Goal: Complete application form: Complete application form

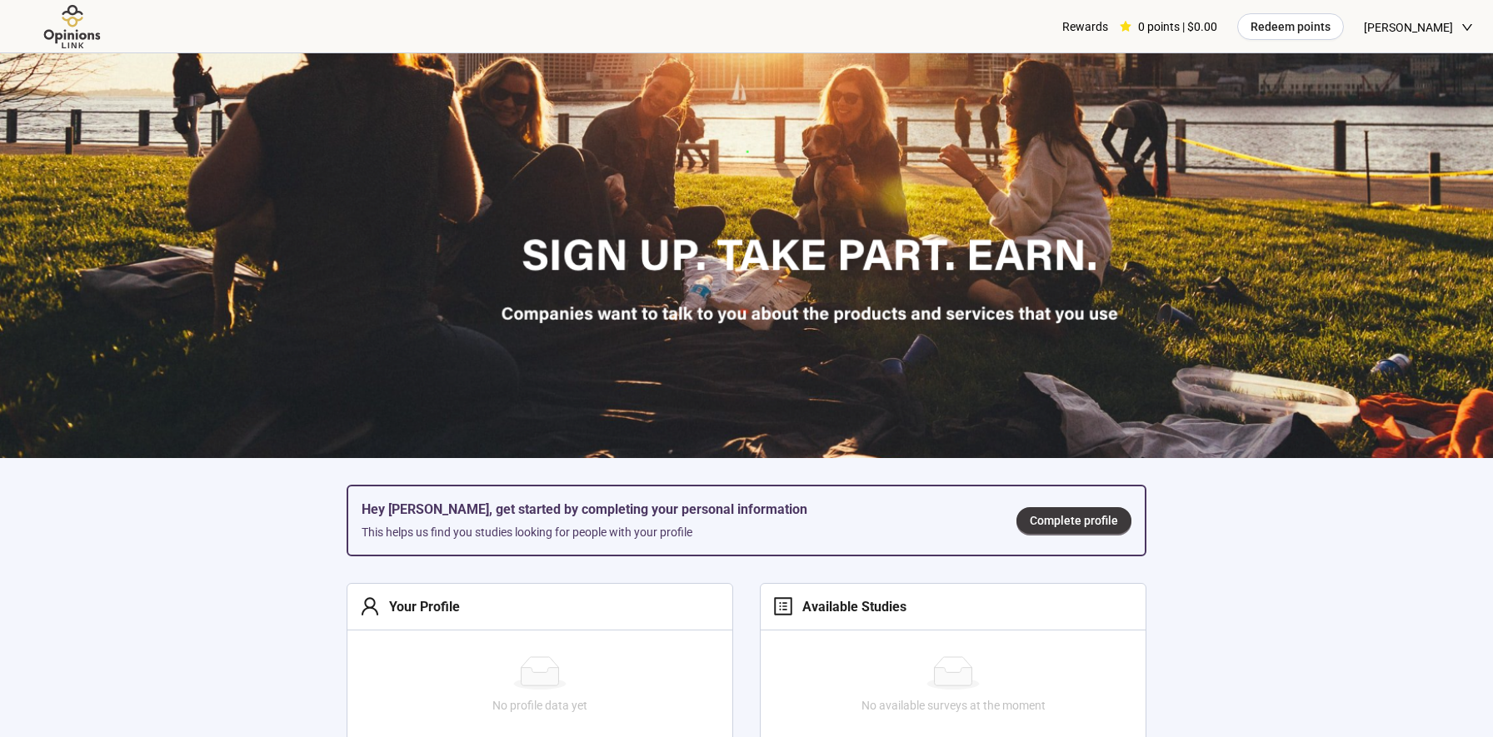
scroll to position [271, 0]
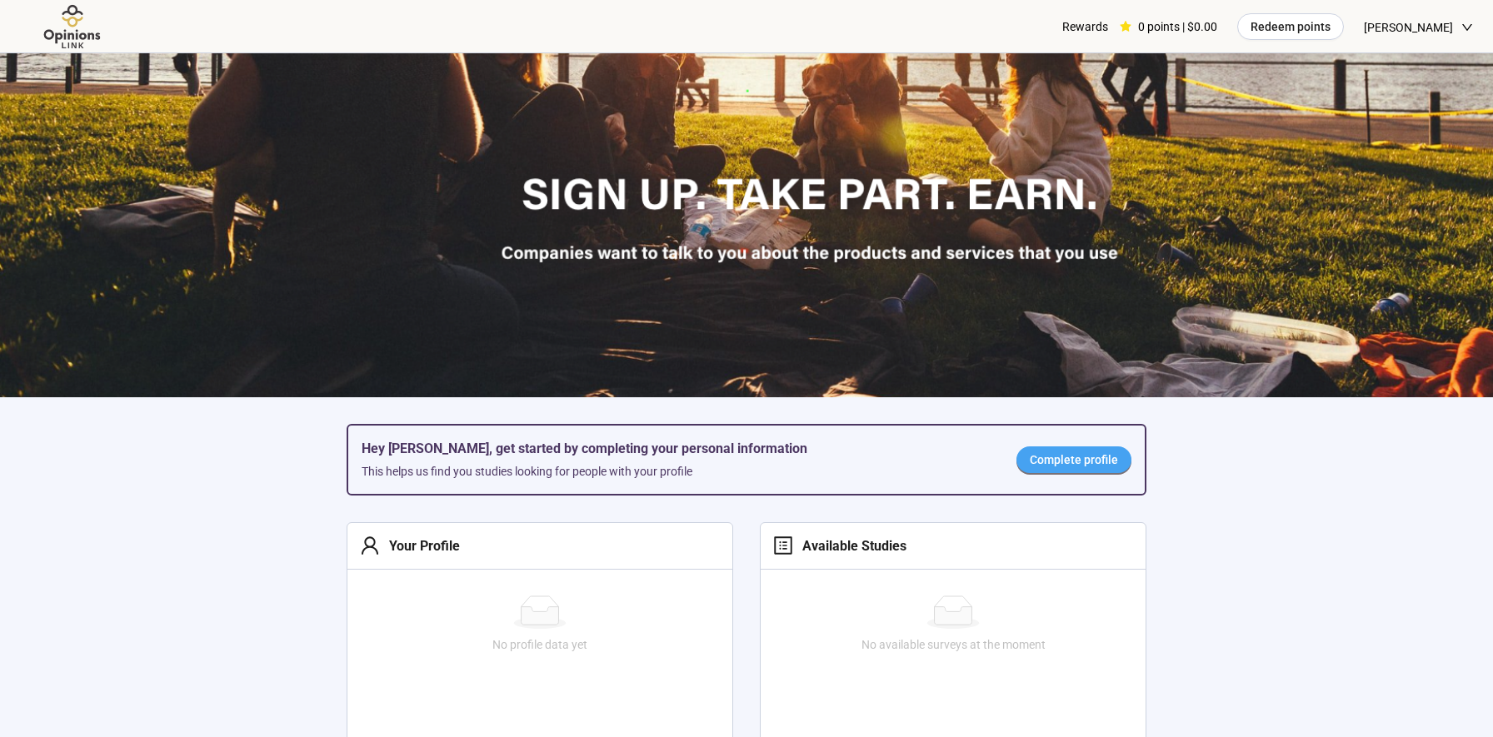
click at [1051, 459] on span "Complete profile" at bounding box center [1074, 460] width 88 height 18
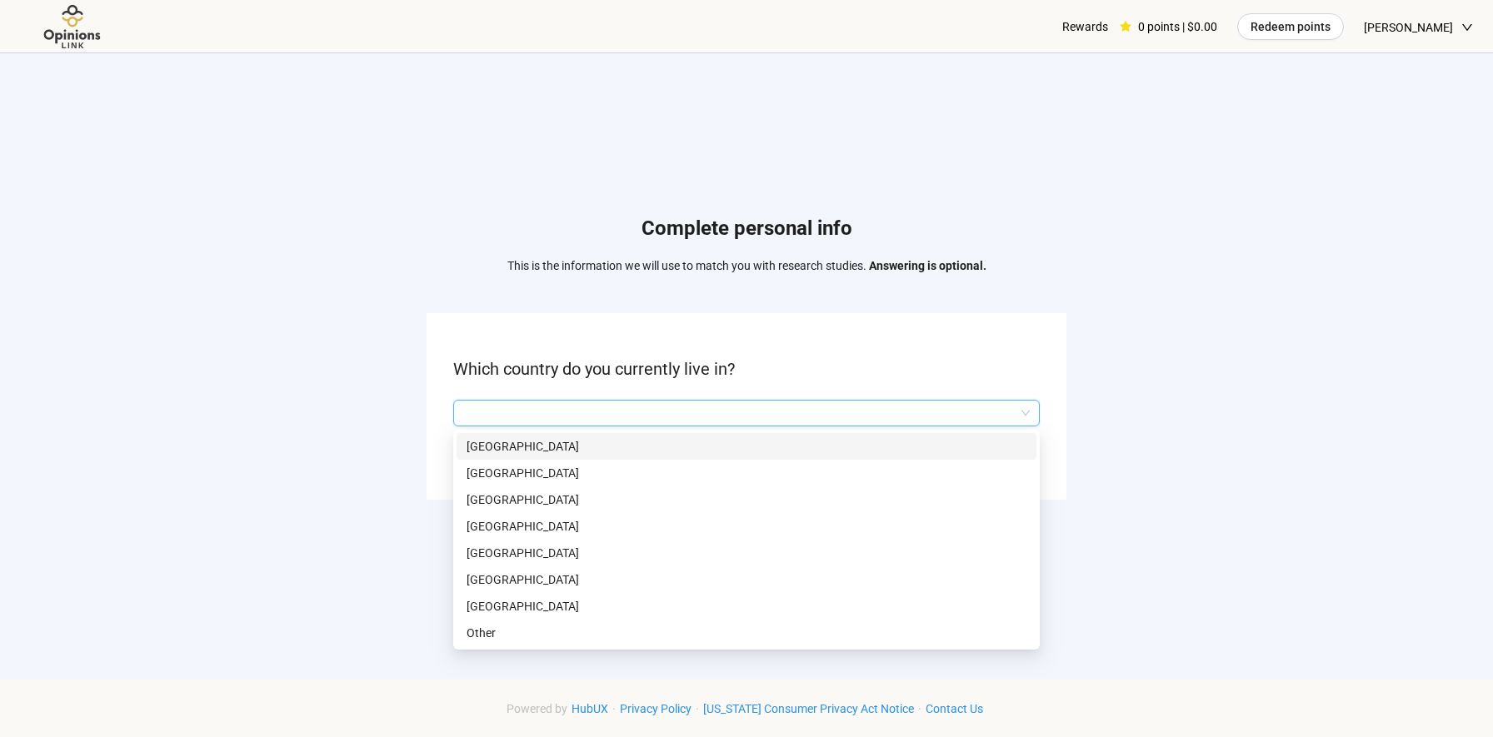
click at [906, 417] on input "search" at bounding box center [746, 413] width 567 height 25
click at [716, 600] on p "[GEOGRAPHIC_DATA]" at bounding box center [747, 606] width 560 height 18
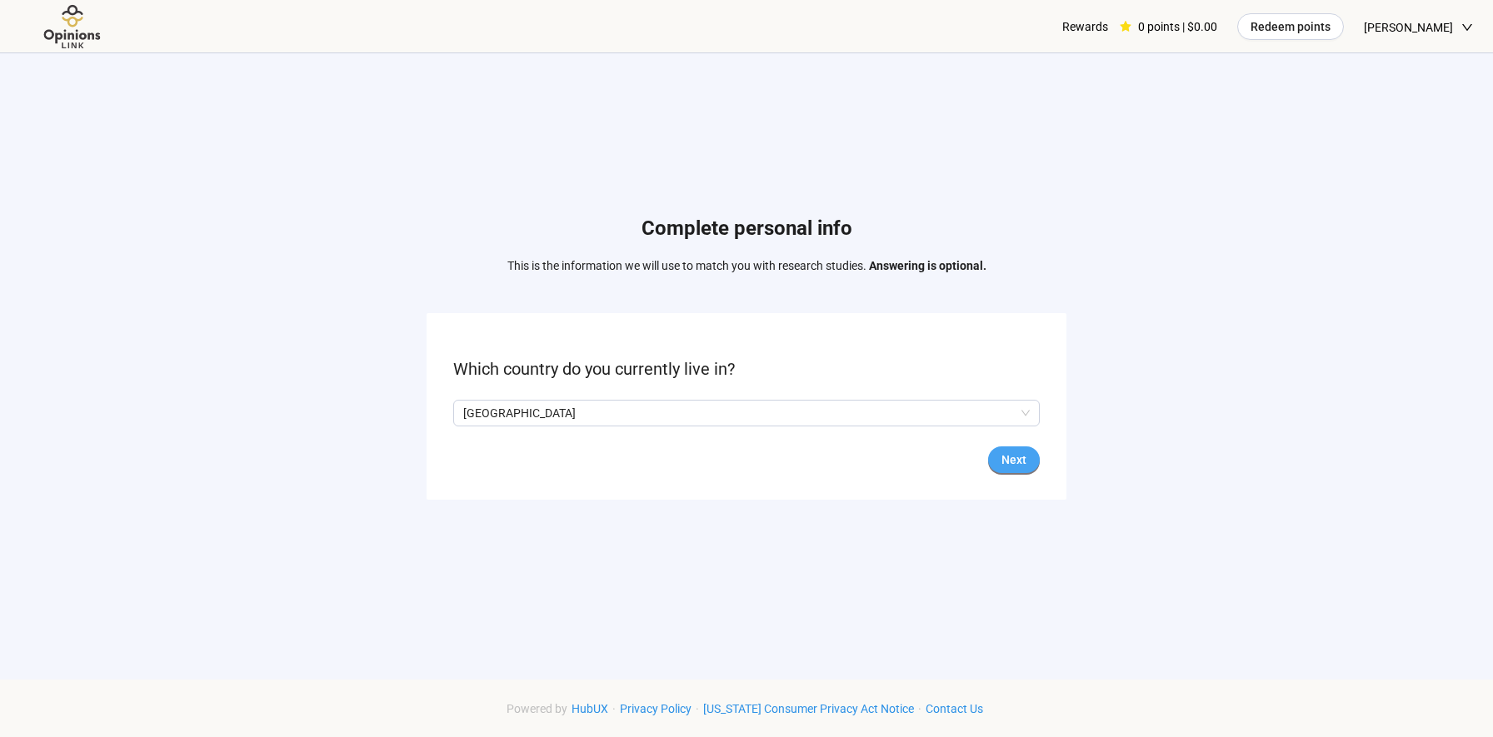
click at [1019, 465] on span "Next" at bounding box center [1013, 460] width 25 height 18
click at [770, 403] on input "search" at bounding box center [746, 413] width 567 height 25
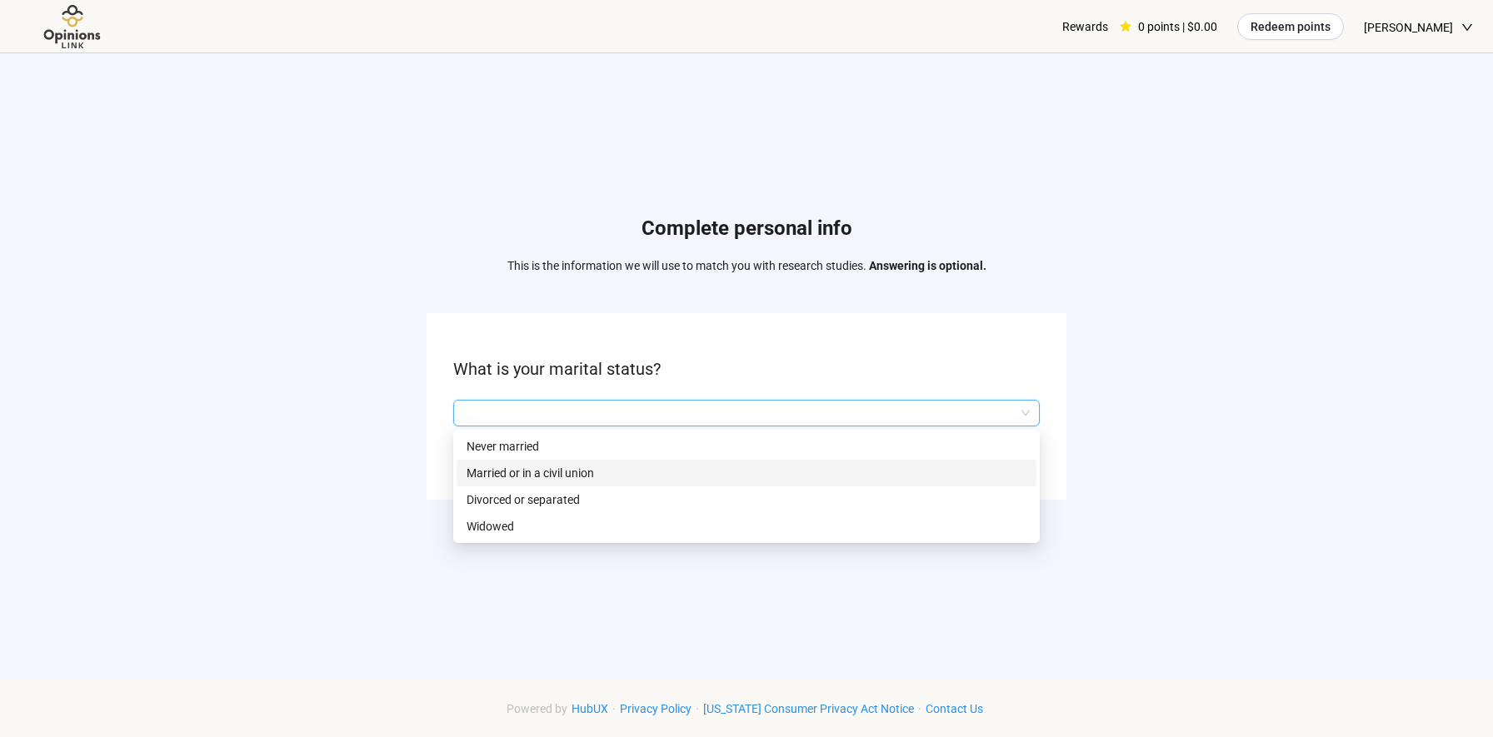
click at [735, 472] on p "Married or in a civil union" at bounding box center [747, 473] width 560 height 18
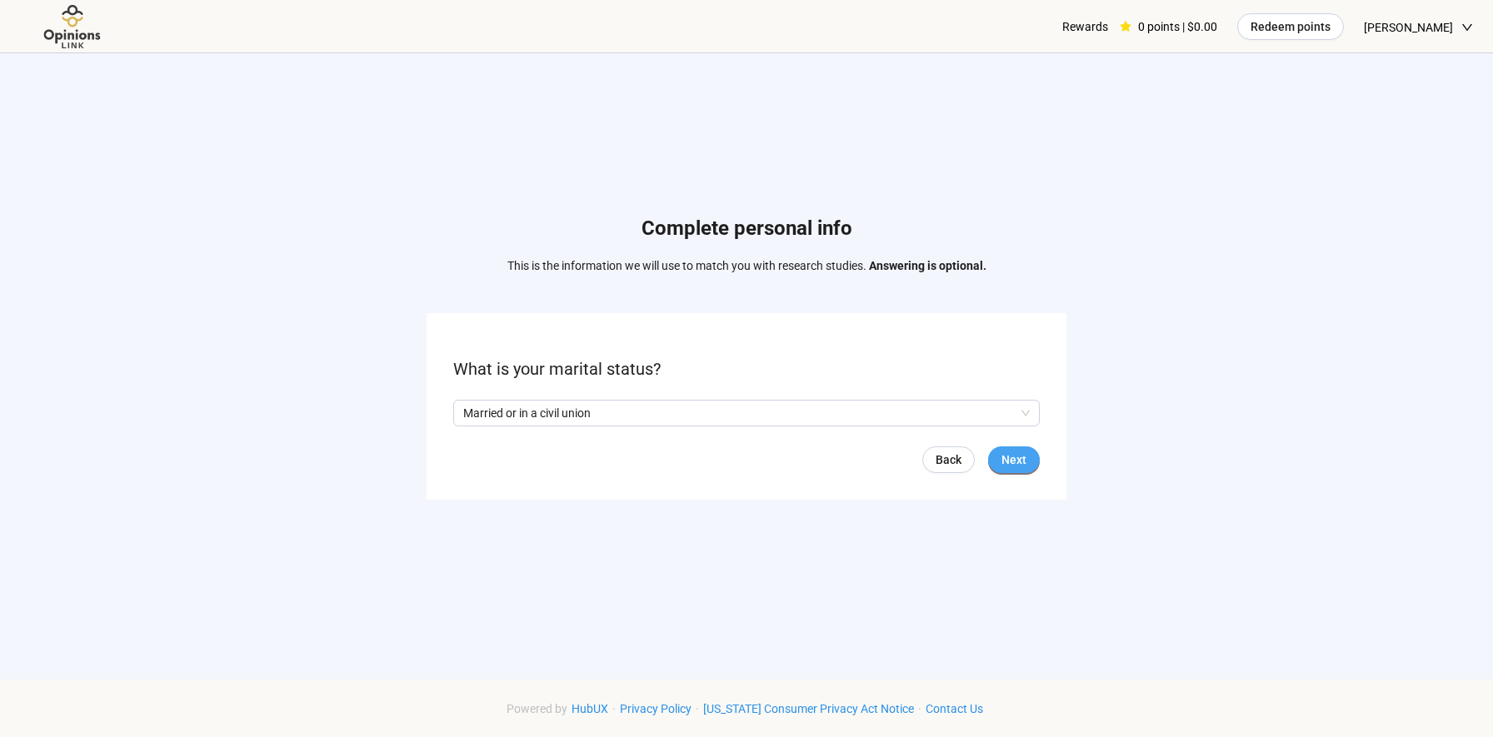
click at [1016, 472] on button "Next" at bounding box center [1014, 460] width 52 height 27
click at [747, 421] on input "search" at bounding box center [746, 413] width 567 height 25
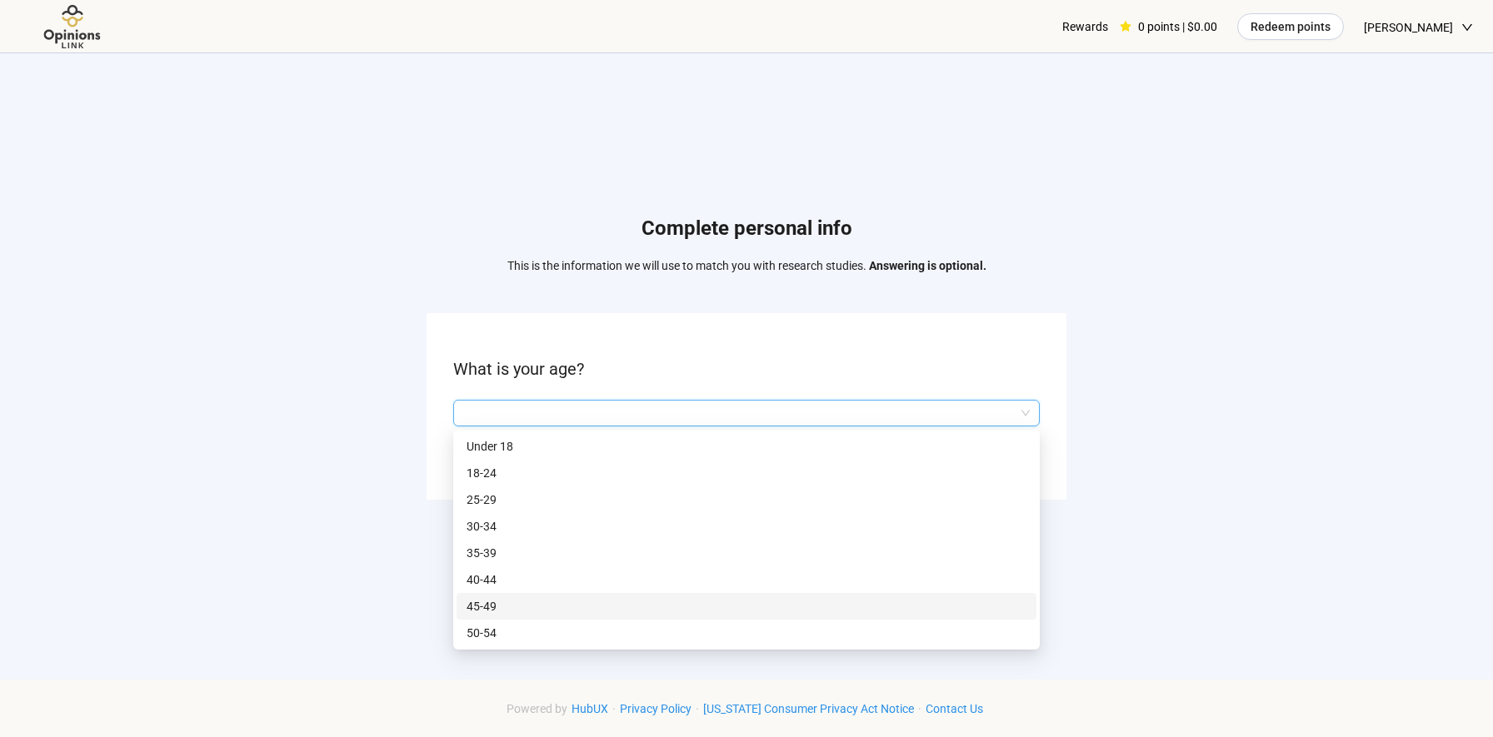
click at [679, 601] on p "45-49" at bounding box center [747, 606] width 560 height 18
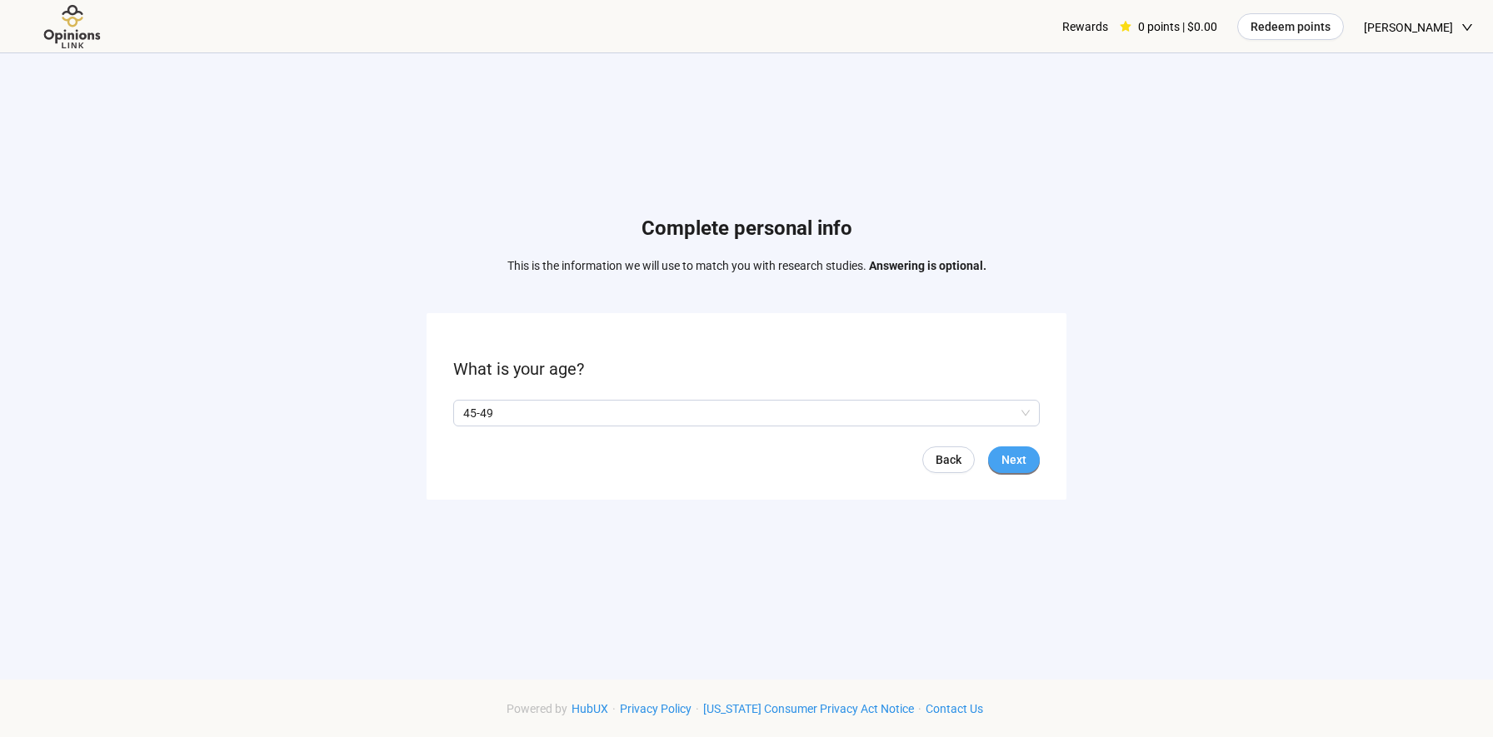
click at [1016, 456] on span "Next" at bounding box center [1013, 460] width 25 height 18
click at [1013, 460] on span "Next" at bounding box center [1013, 460] width 25 height 18
click at [557, 417] on input "search" at bounding box center [746, 413] width 567 height 25
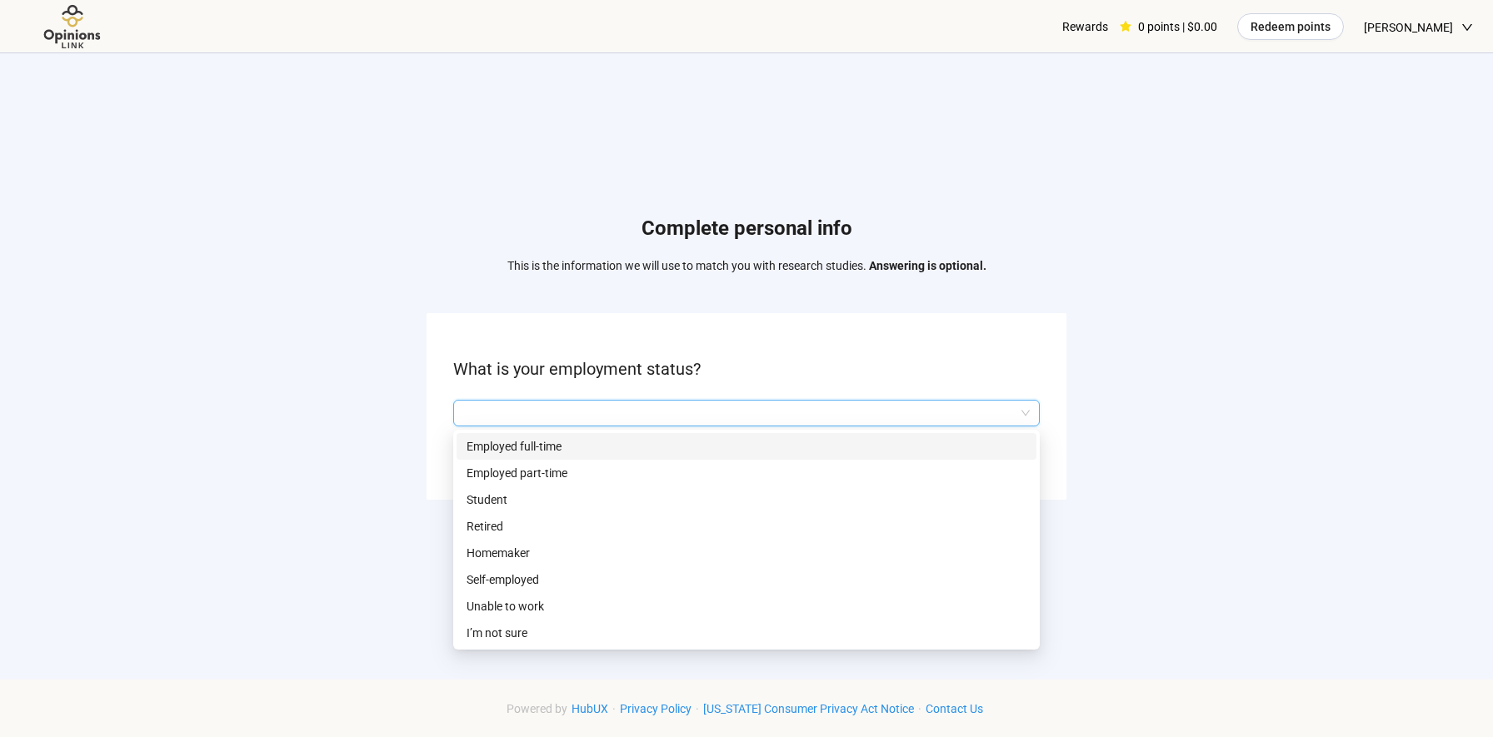
click at [533, 454] on p "Employed full-time" at bounding box center [747, 446] width 560 height 18
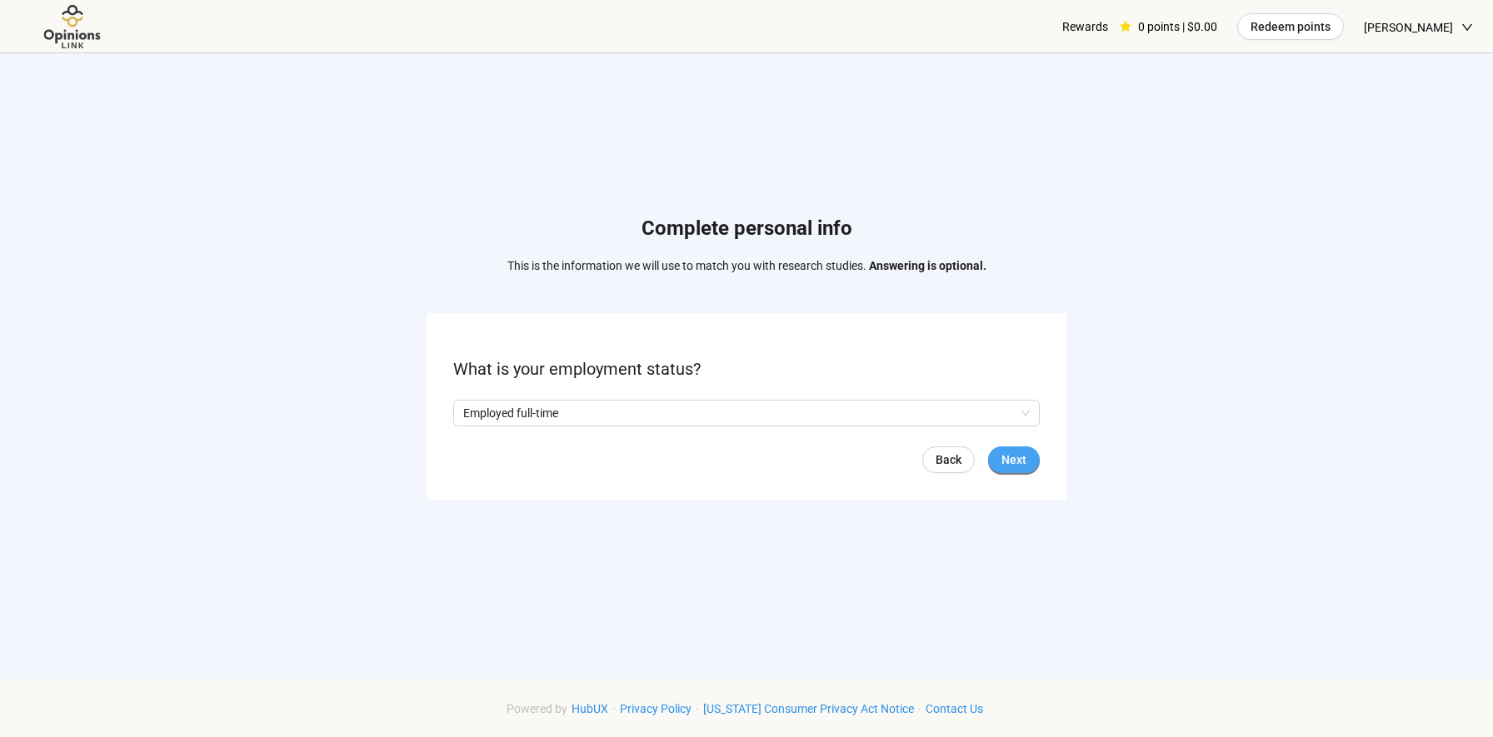
click at [1015, 461] on span "Next" at bounding box center [1013, 460] width 25 height 18
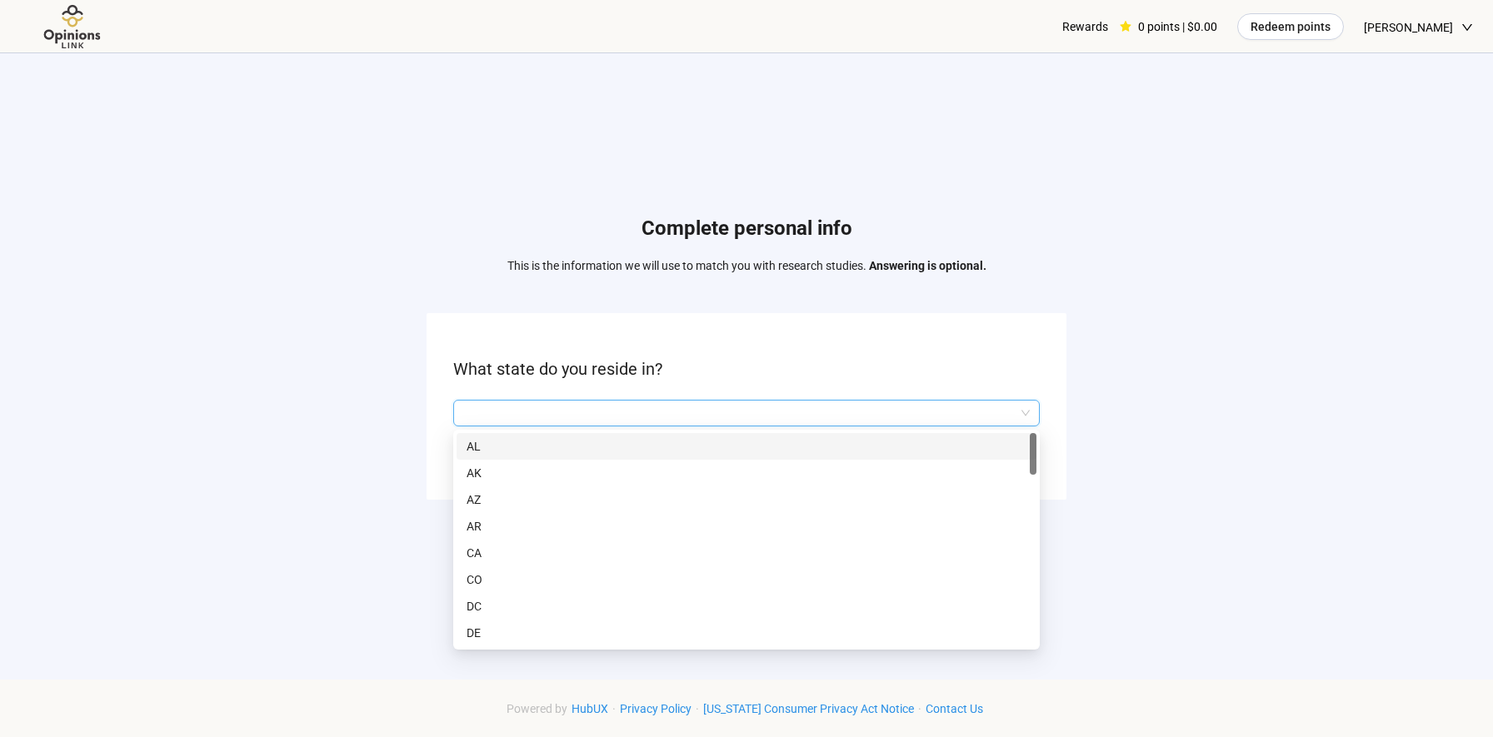
click at [706, 407] on input "search" at bounding box center [746, 413] width 567 height 25
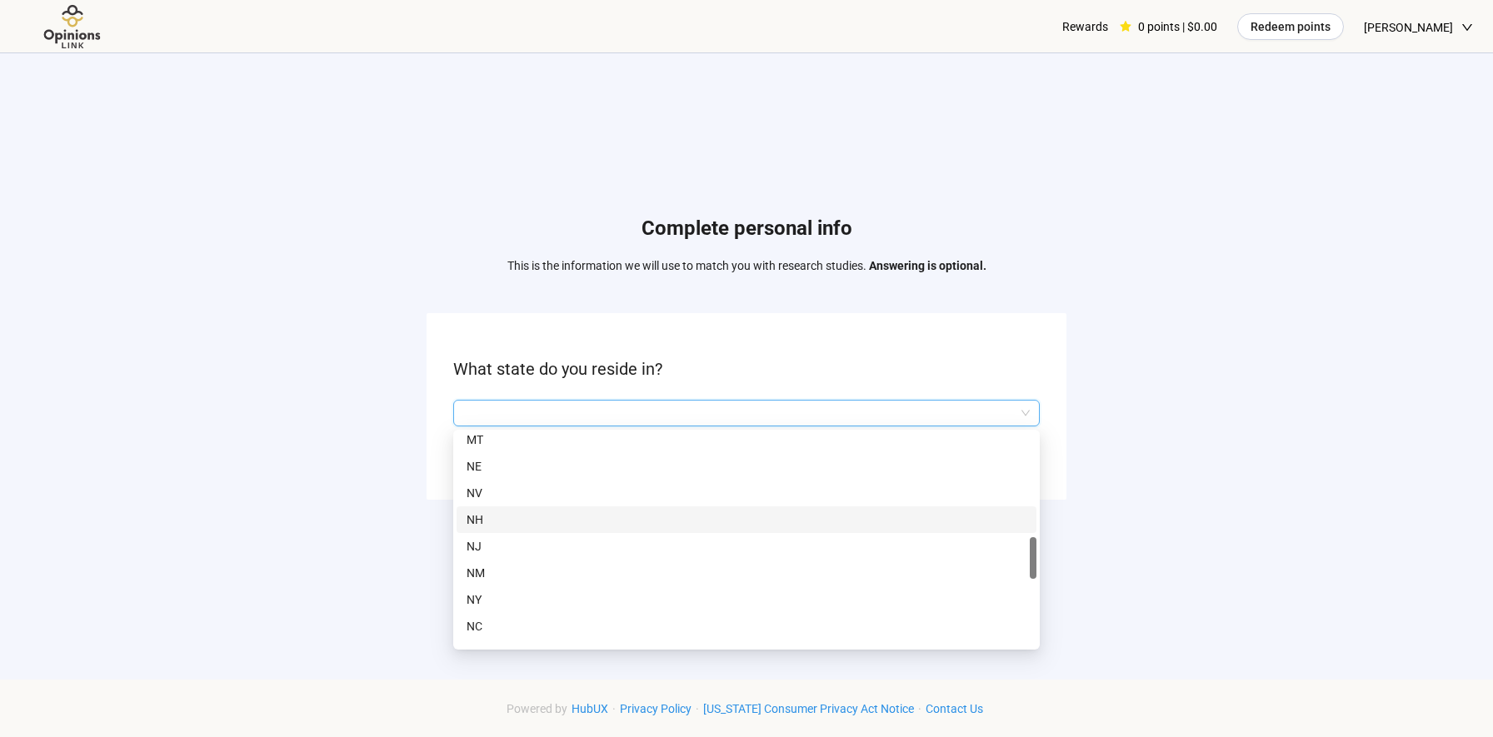
scroll to position [661, 0]
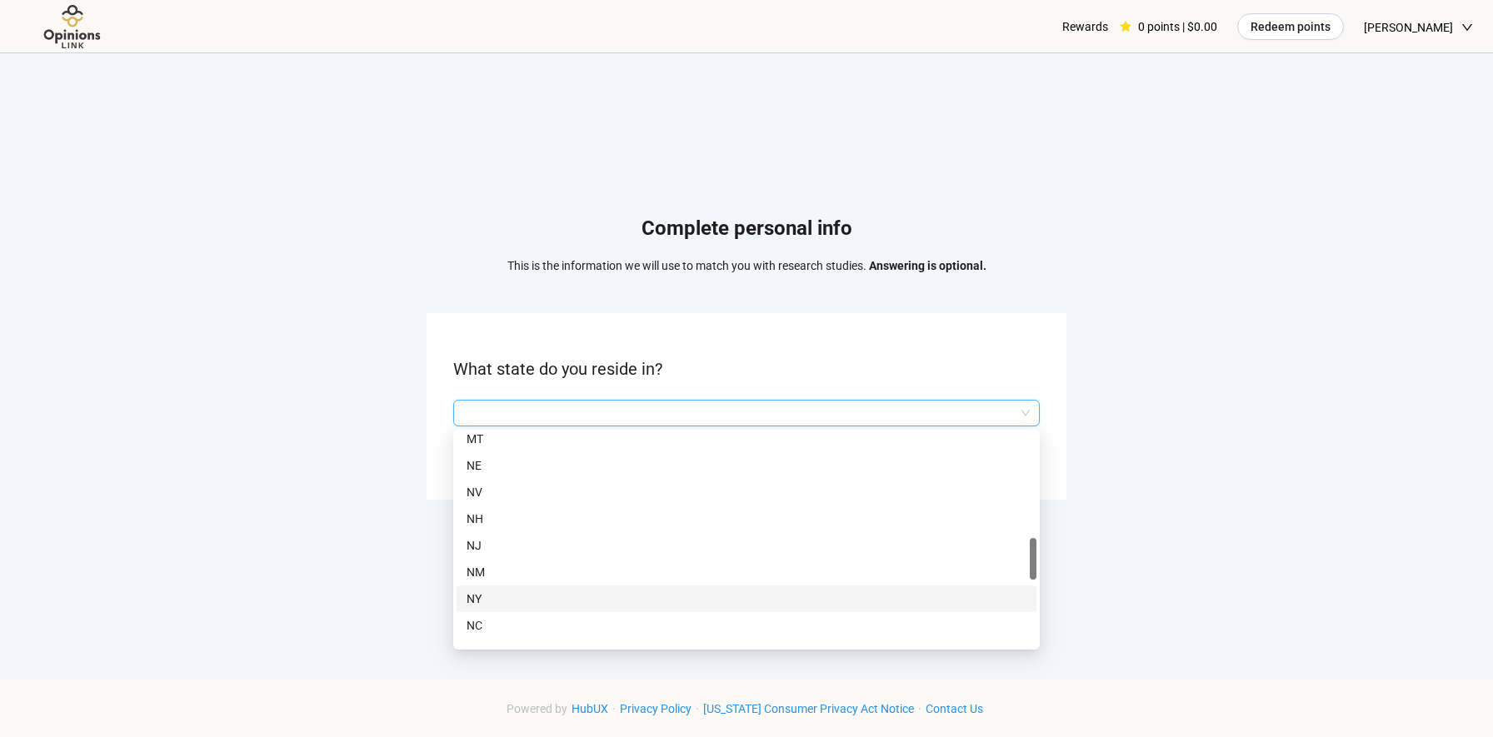
click at [501, 598] on p "NY" at bounding box center [747, 599] width 560 height 18
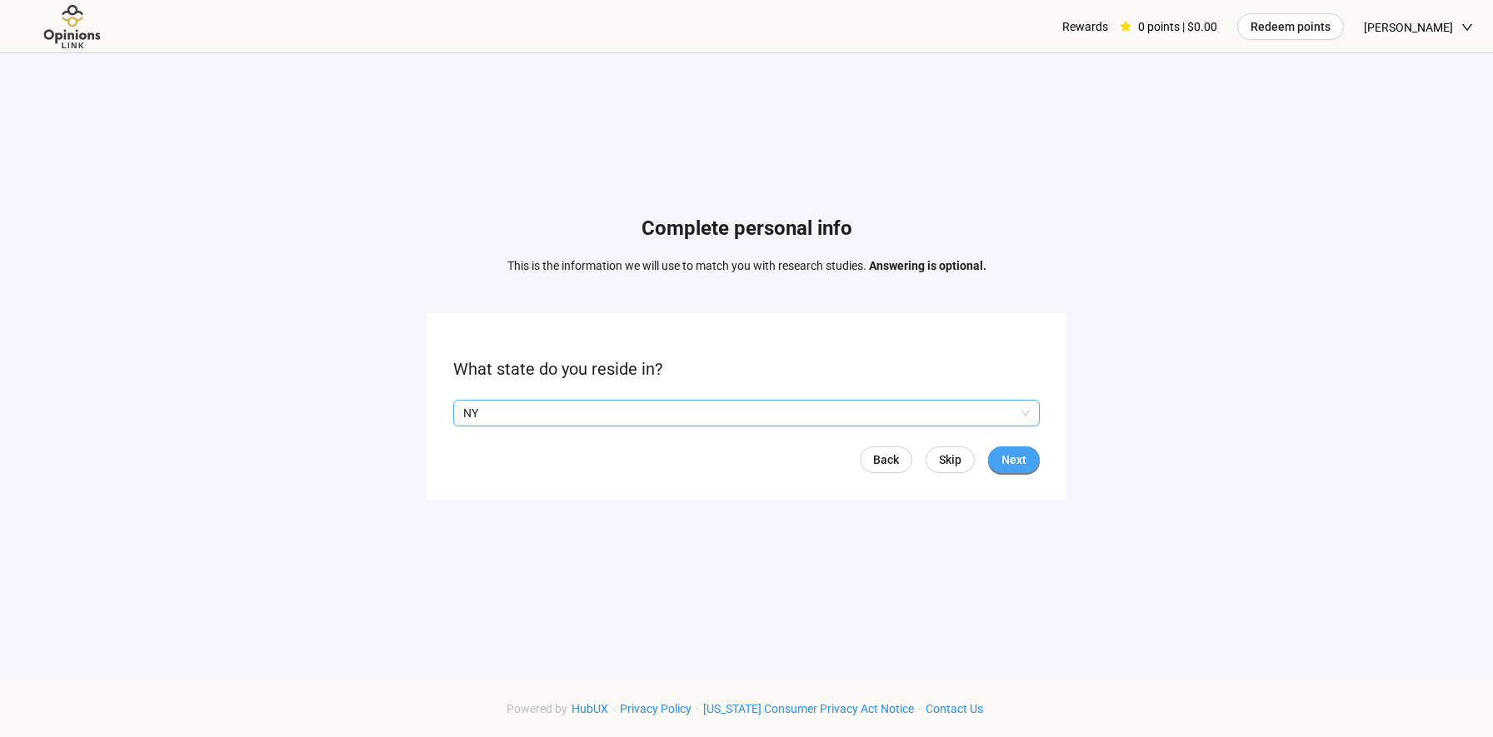
click at [1022, 460] on span "Next" at bounding box center [1013, 460] width 25 height 18
click at [791, 407] on input "search" at bounding box center [746, 413] width 567 height 25
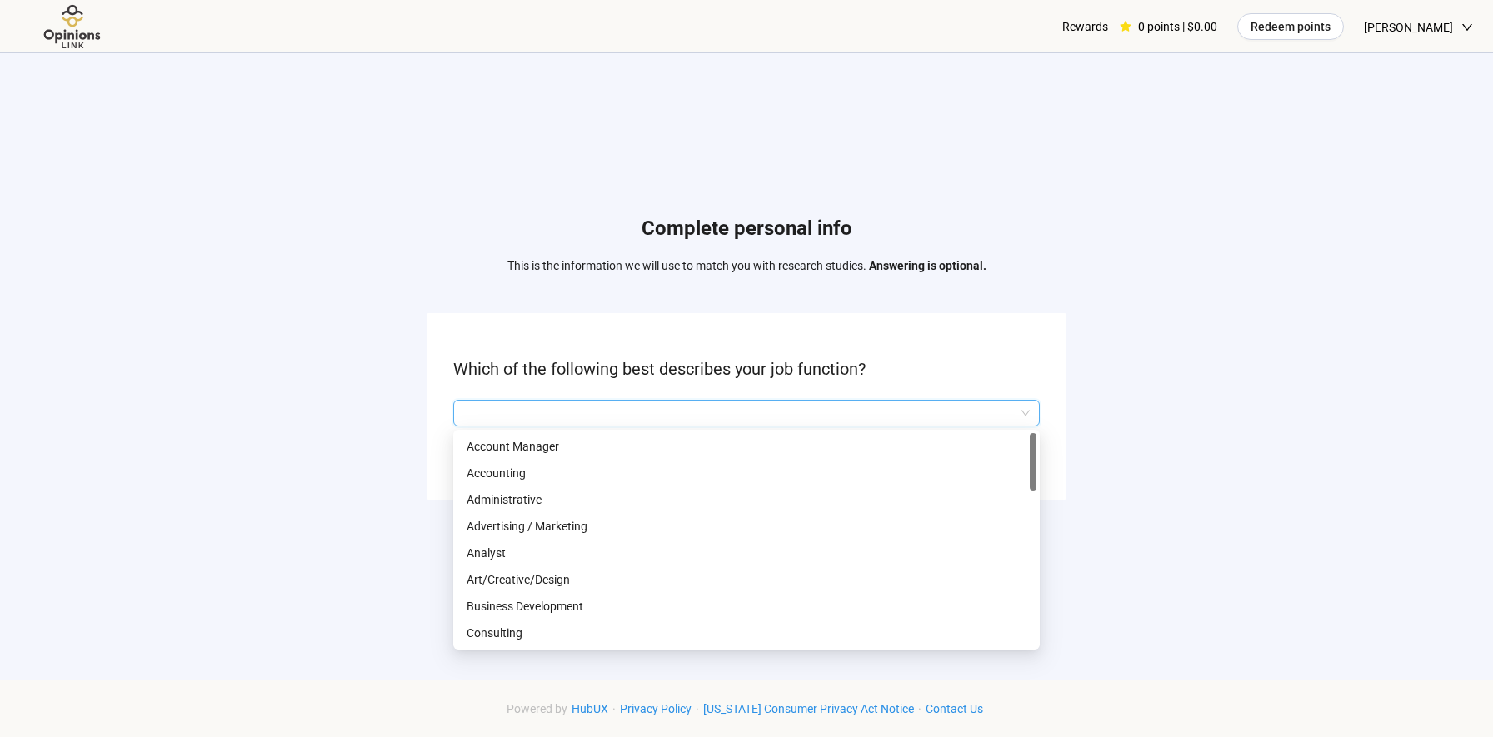
scroll to position [2, 0]
click at [752, 308] on div "Complete personal info This is the information we will use to match you with re…" at bounding box center [746, 361] width 1493 height 617
click at [872, 407] on input "search" at bounding box center [746, 413] width 567 height 25
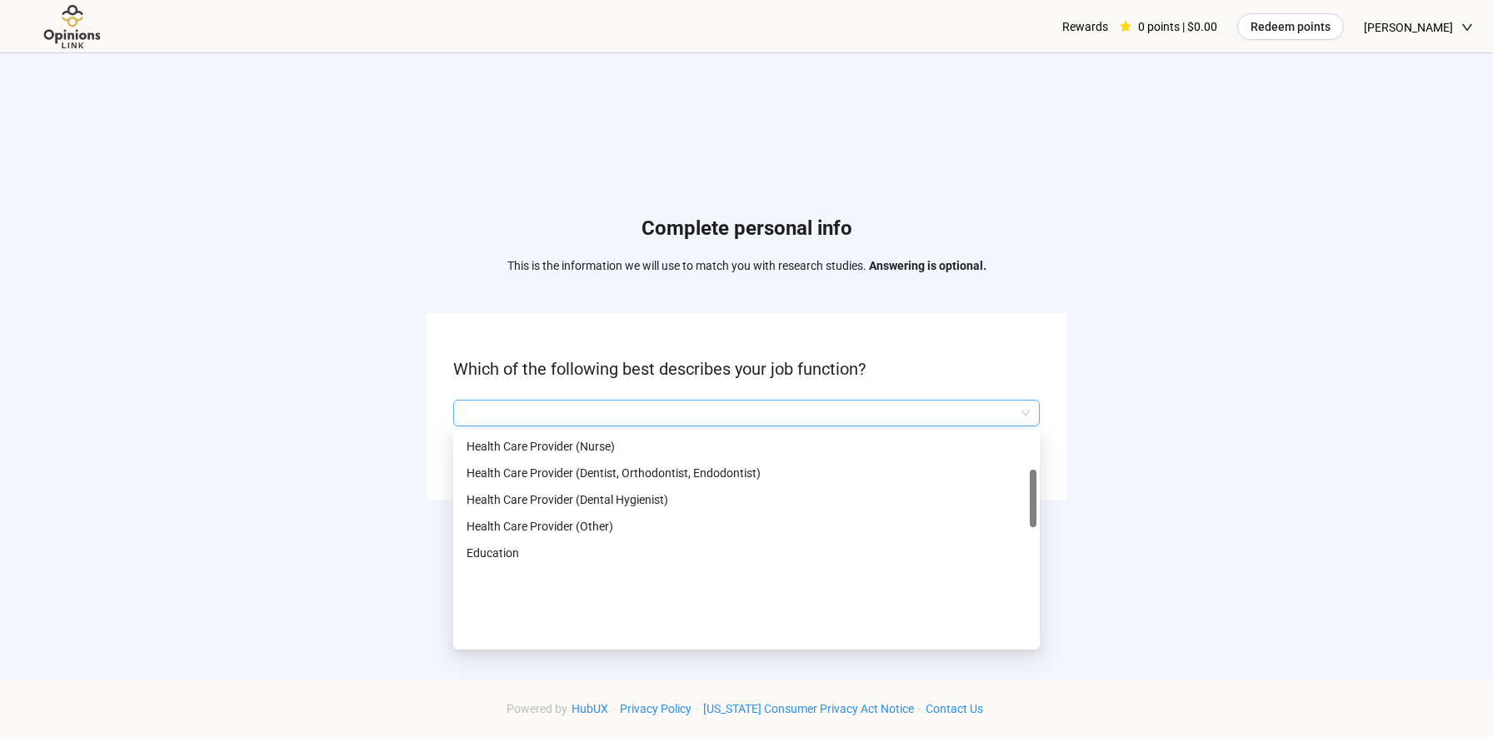
scroll to position [463, 0]
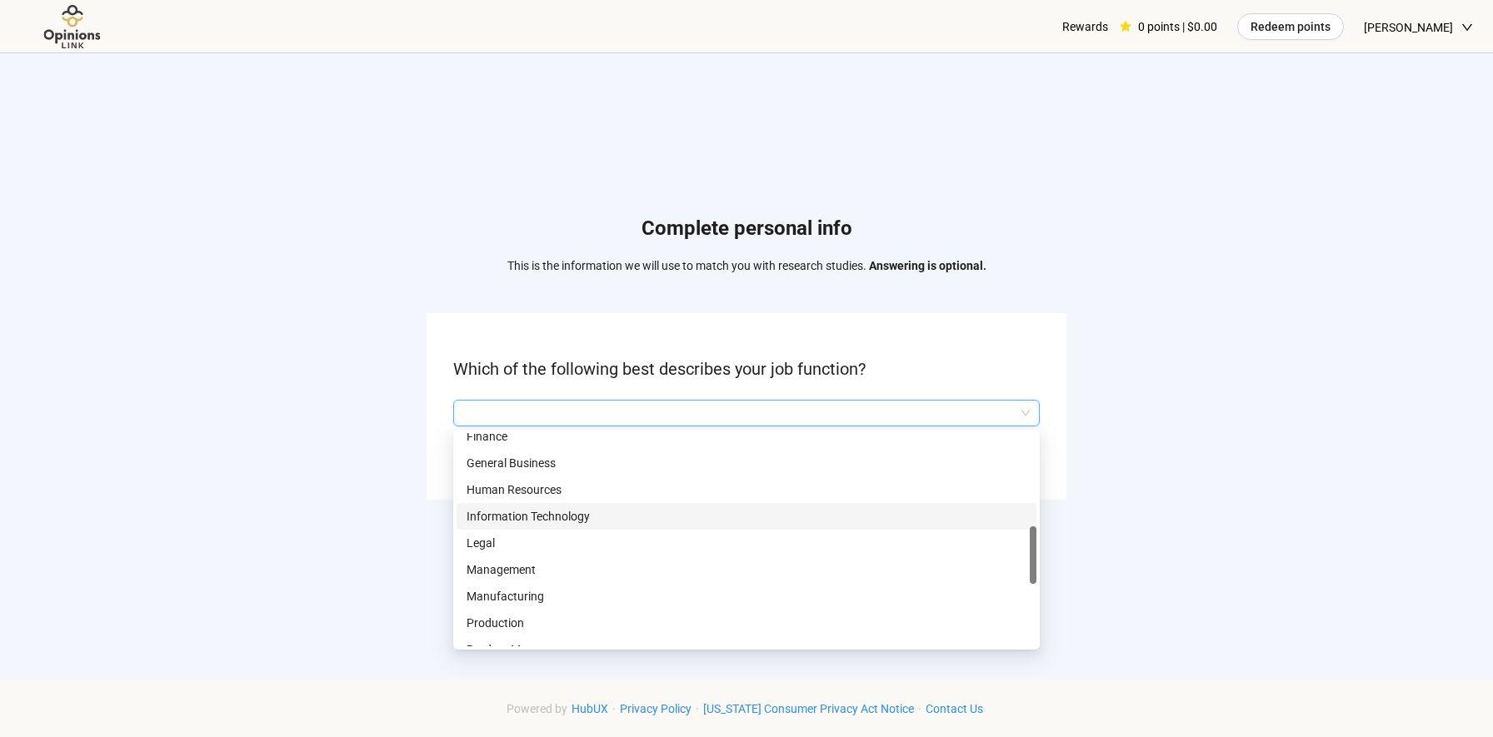
click at [765, 515] on p "Information Technology" at bounding box center [747, 516] width 560 height 18
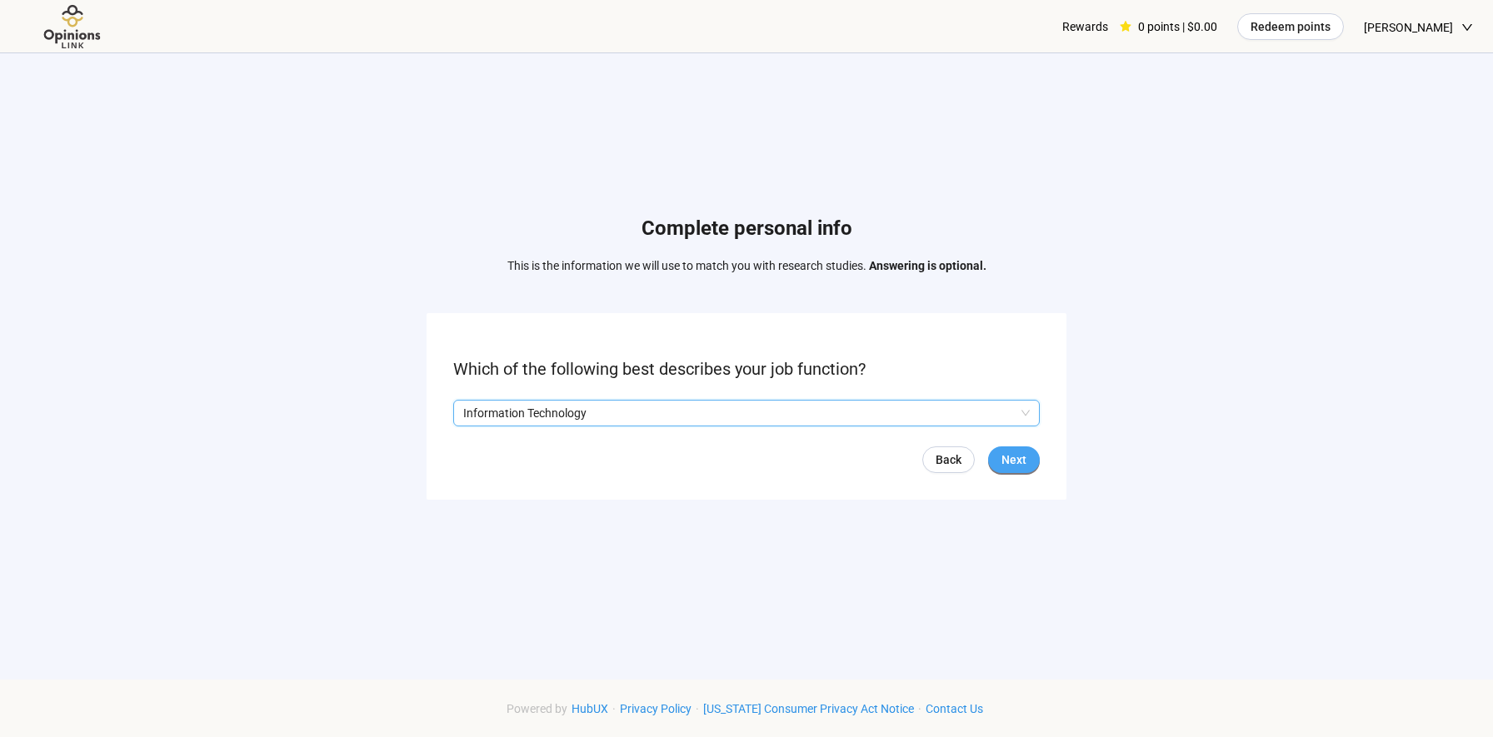
click at [1015, 470] on button "Next" at bounding box center [1014, 460] width 52 height 27
click at [829, 412] on input "search" at bounding box center [746, 413] width 567 height 25
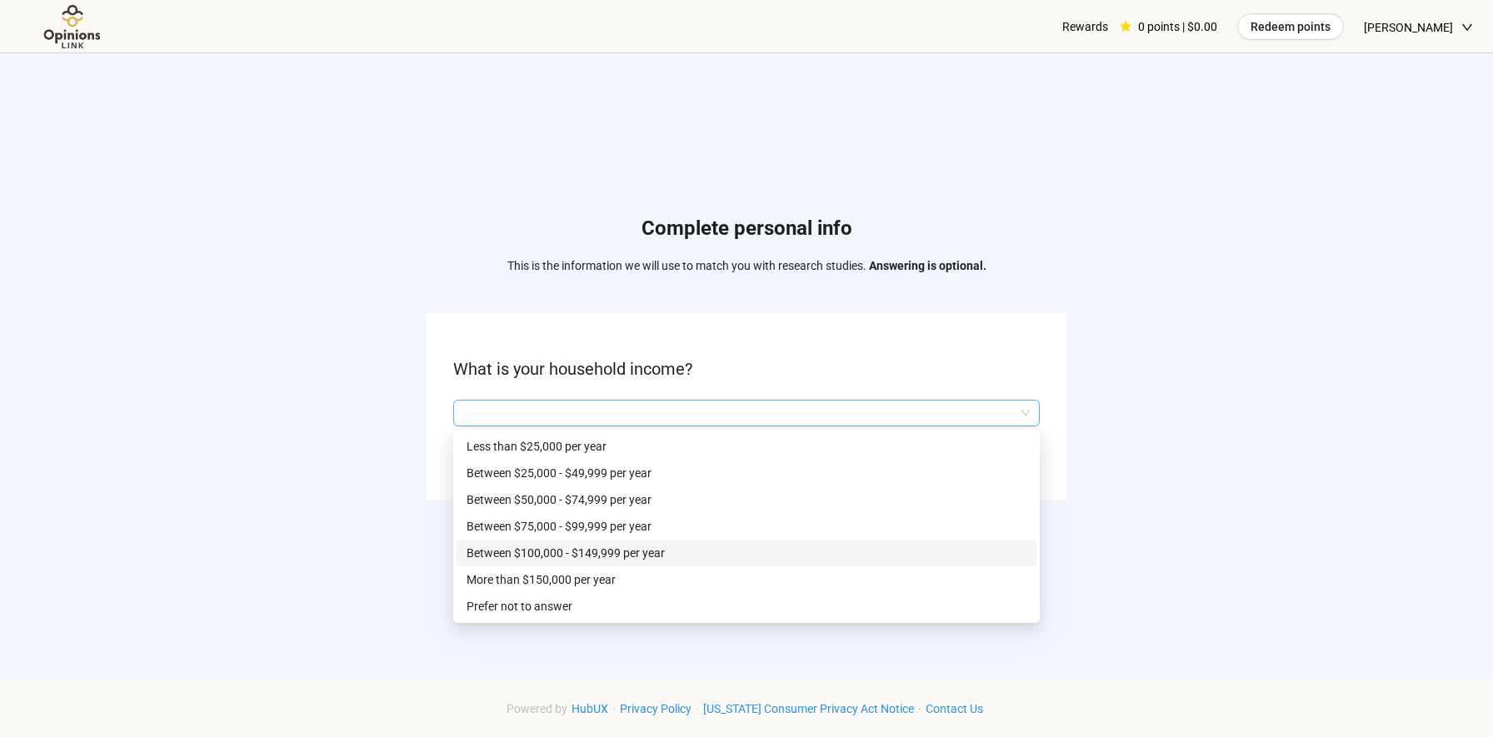
click at [772, 551] on p "Between $100,000 - $149,999 per year" at bounding box center [747, 553] width 560 height 18
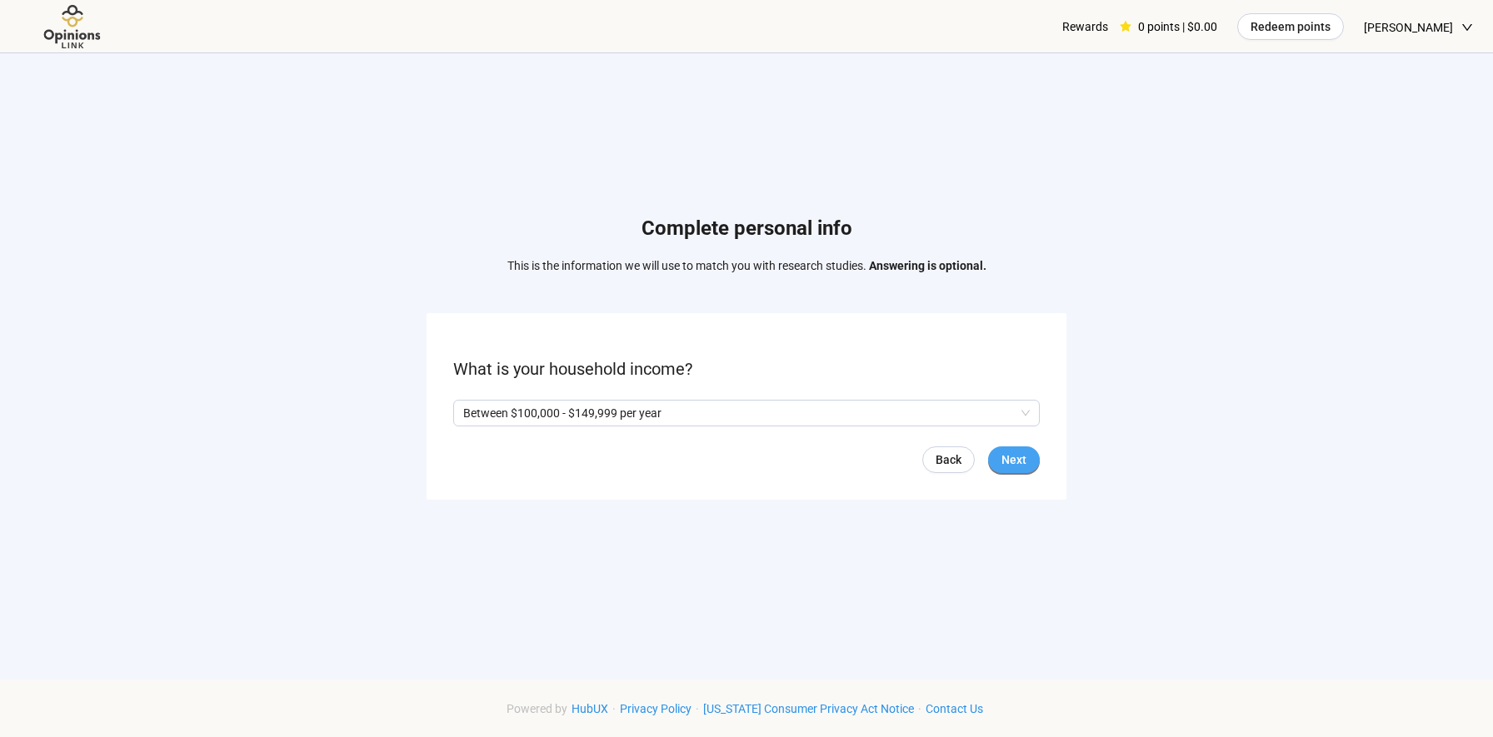
click at [1019, 462] on span "Next" at bounding box center [1013, 460] width 25 height 18
click at [462, 407] on span at bounding box center [459, 413] width 13 height 13
click at [1017, 454] on span "Next" at bounding box center [1013, 460] width 25 height 18
click at [762, 416] on input "search" at bounding box center [746, 413] width 567 height 25
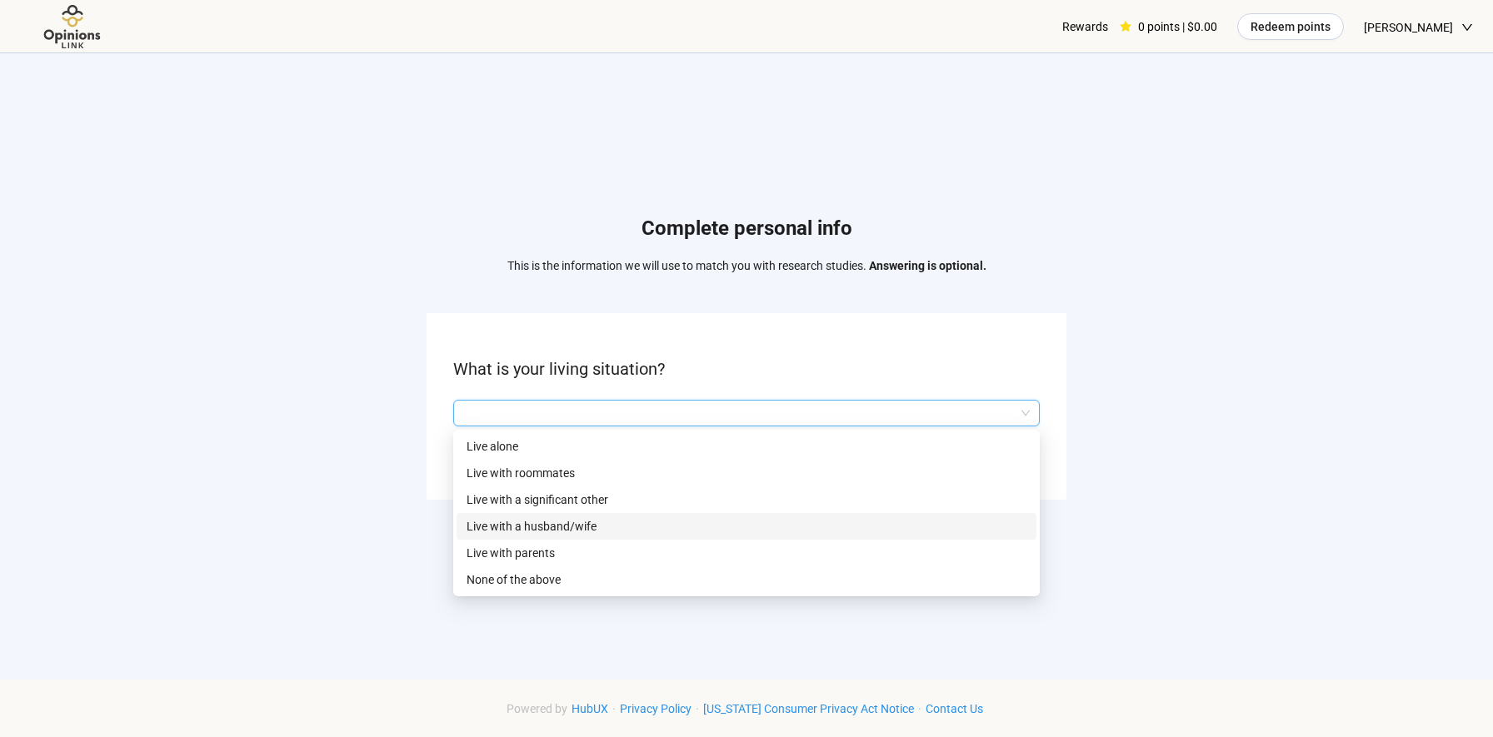
click at [725, 515] on div "Live with a husband/wife" at bounding box center [747, 526] width 580 height 27
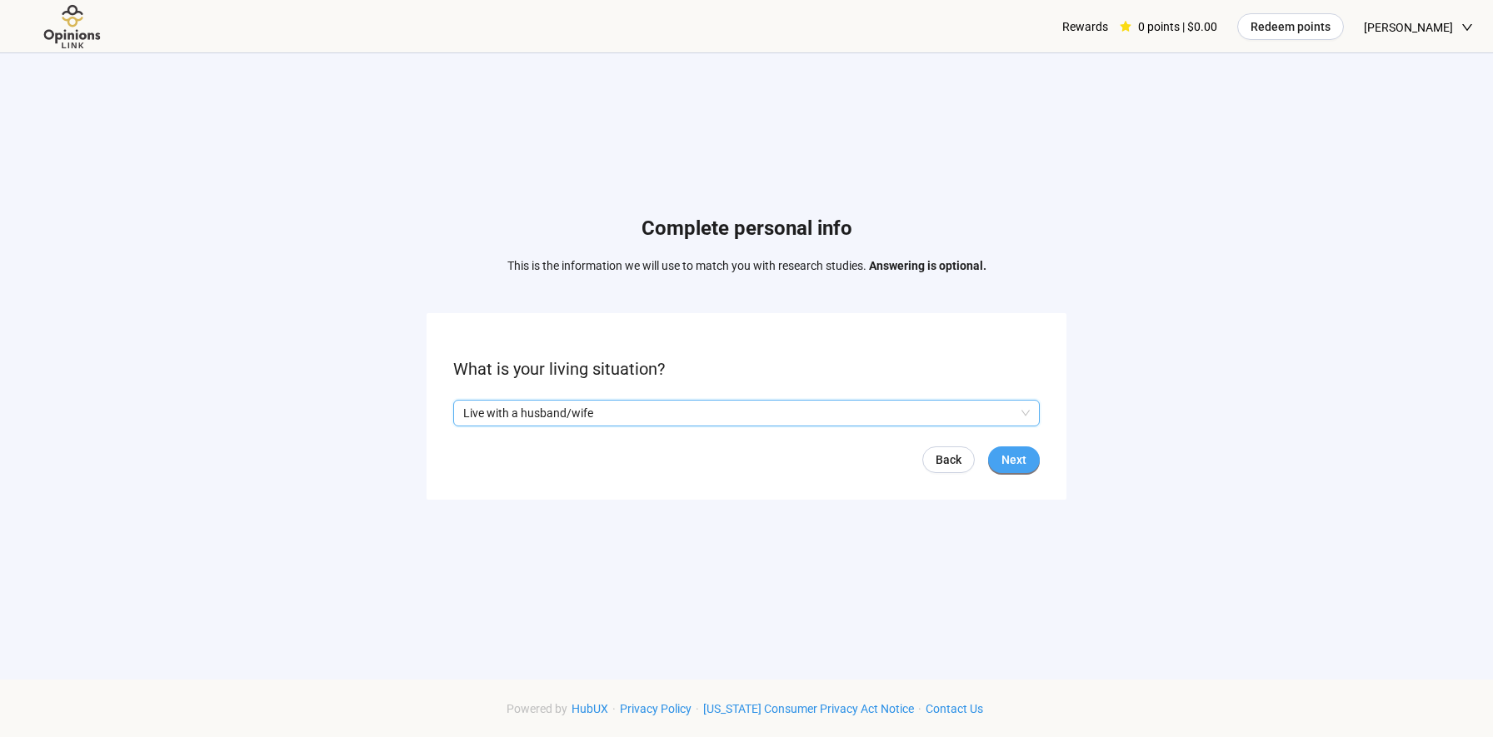
click at [1013, 461] on span "Next" at bounding box center [1013, 460] width 25 height 18
click at [824, 419] on input "search" at bounding box center [746, 413] width 567 height 25
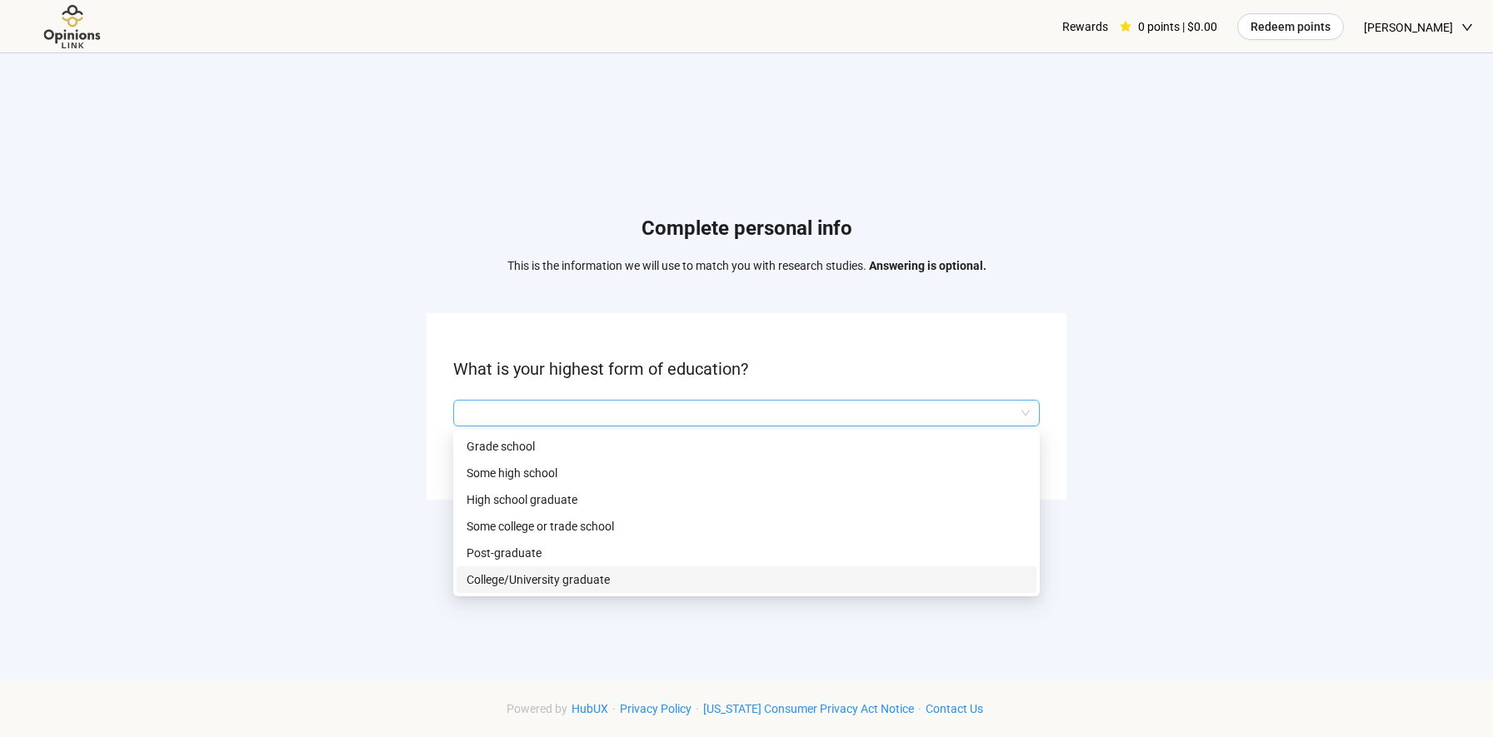
click at [736, 568] on div "College/University graduate" at bounding box center [747, 580] width 580 height 27
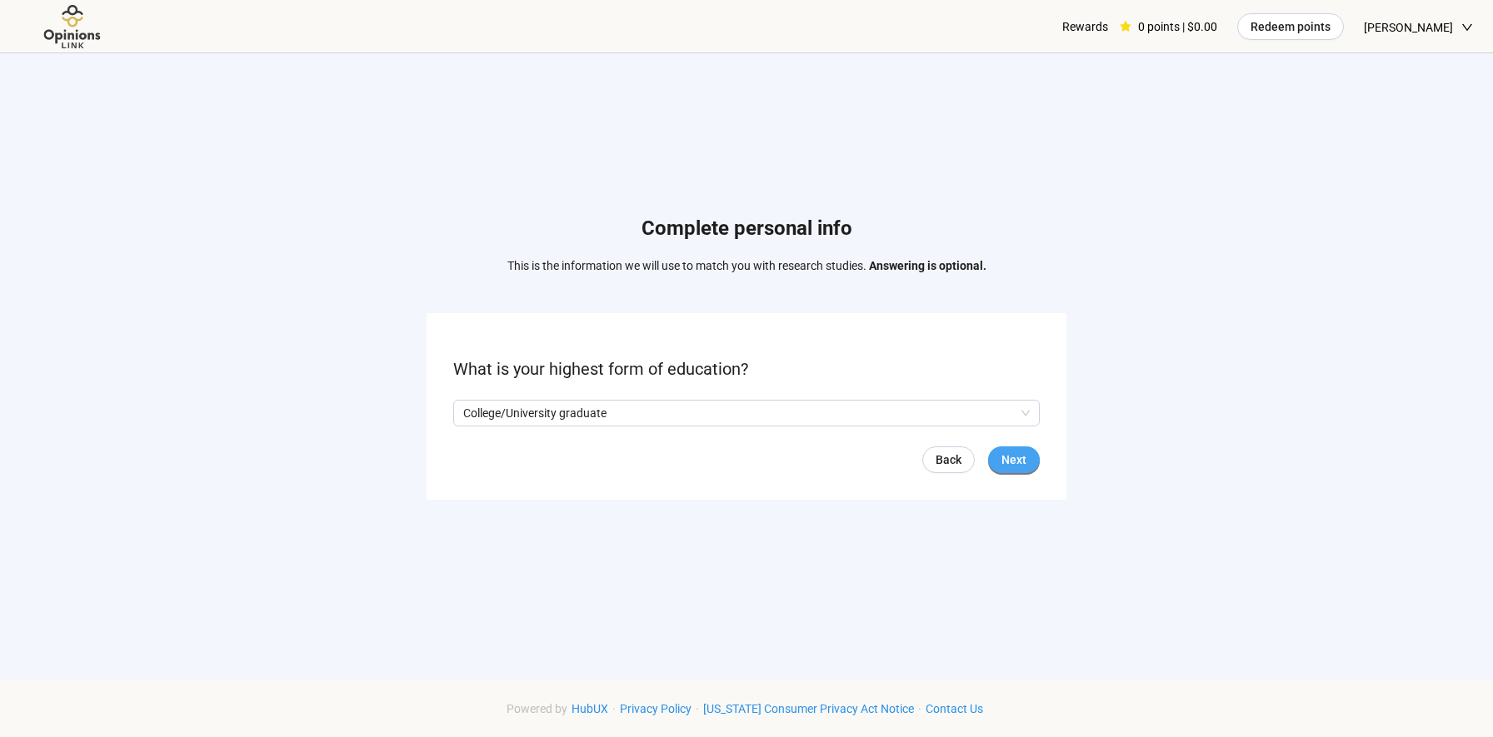
click at [1017, 456] on span "Next" at bounding box center [1013, 460] width 25 height 18
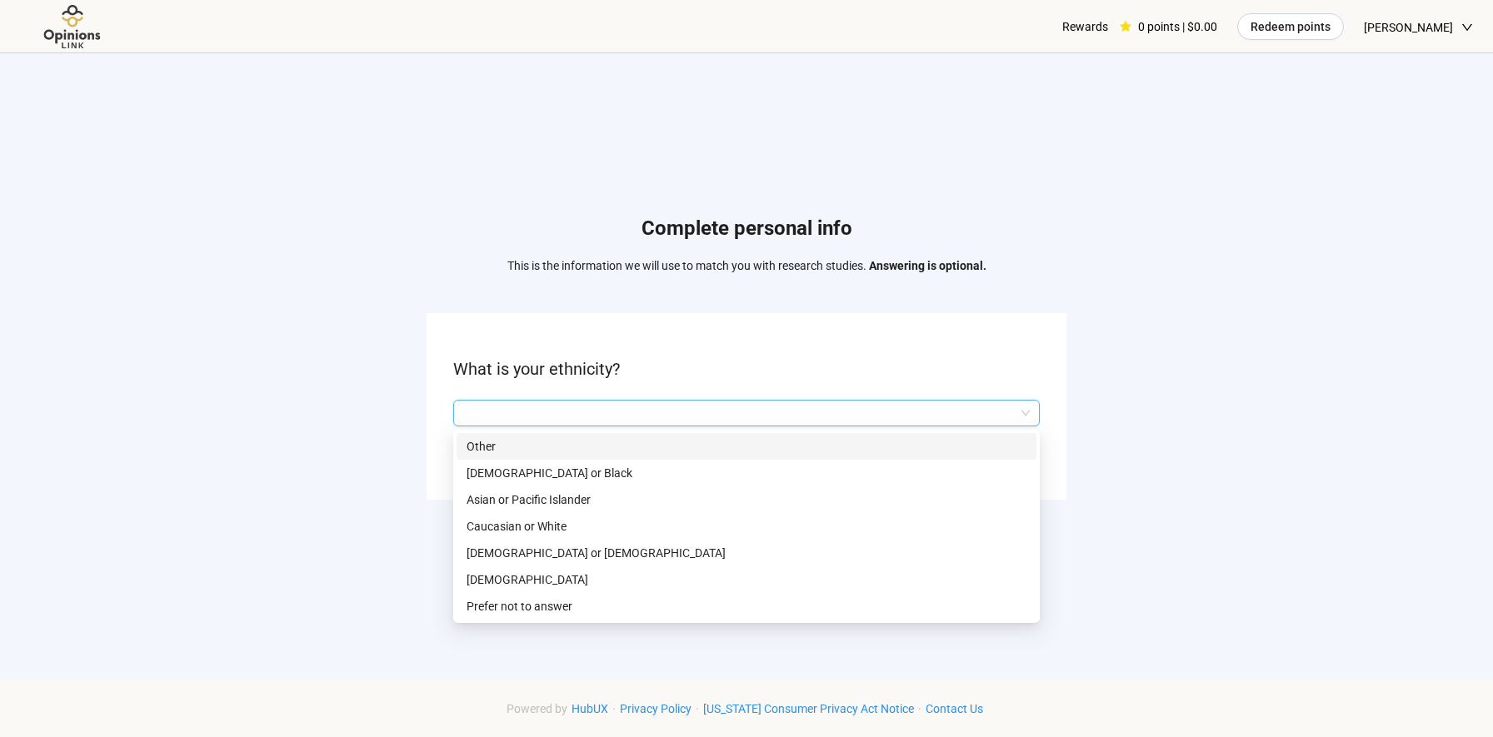
click at [693, 413] on input "search" at bounding box center [746, 413] width 567 height 25
click at [613, 492] on p "Asian or Pacific Islander" at bounding box center [747, 500] width 560 height 18
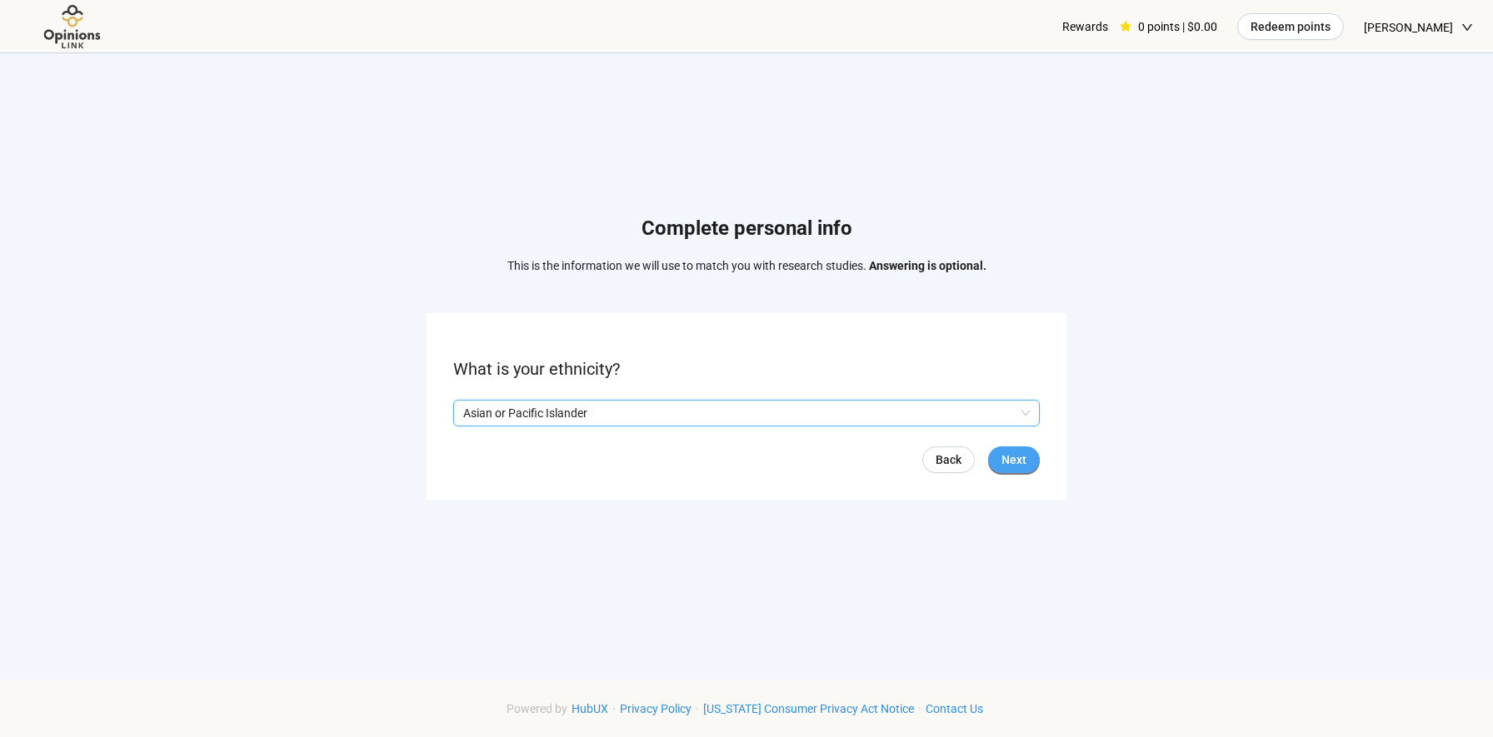
click at [1013, 467] on span "Next" at bounding box center [1013, 460] width 25 height 18
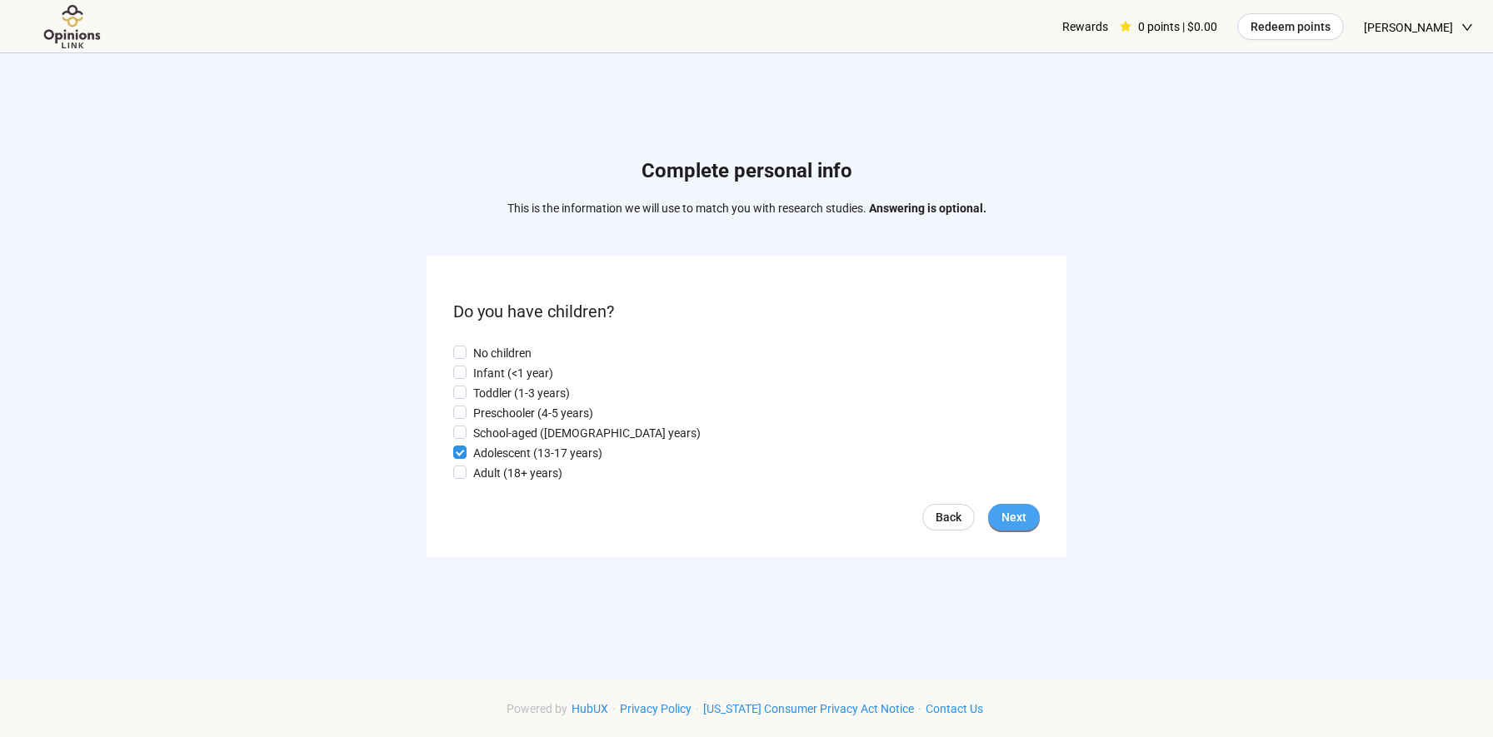
click at [1014, 517] on span "Next" at bounding box center [1013, 517] width 25 height 18
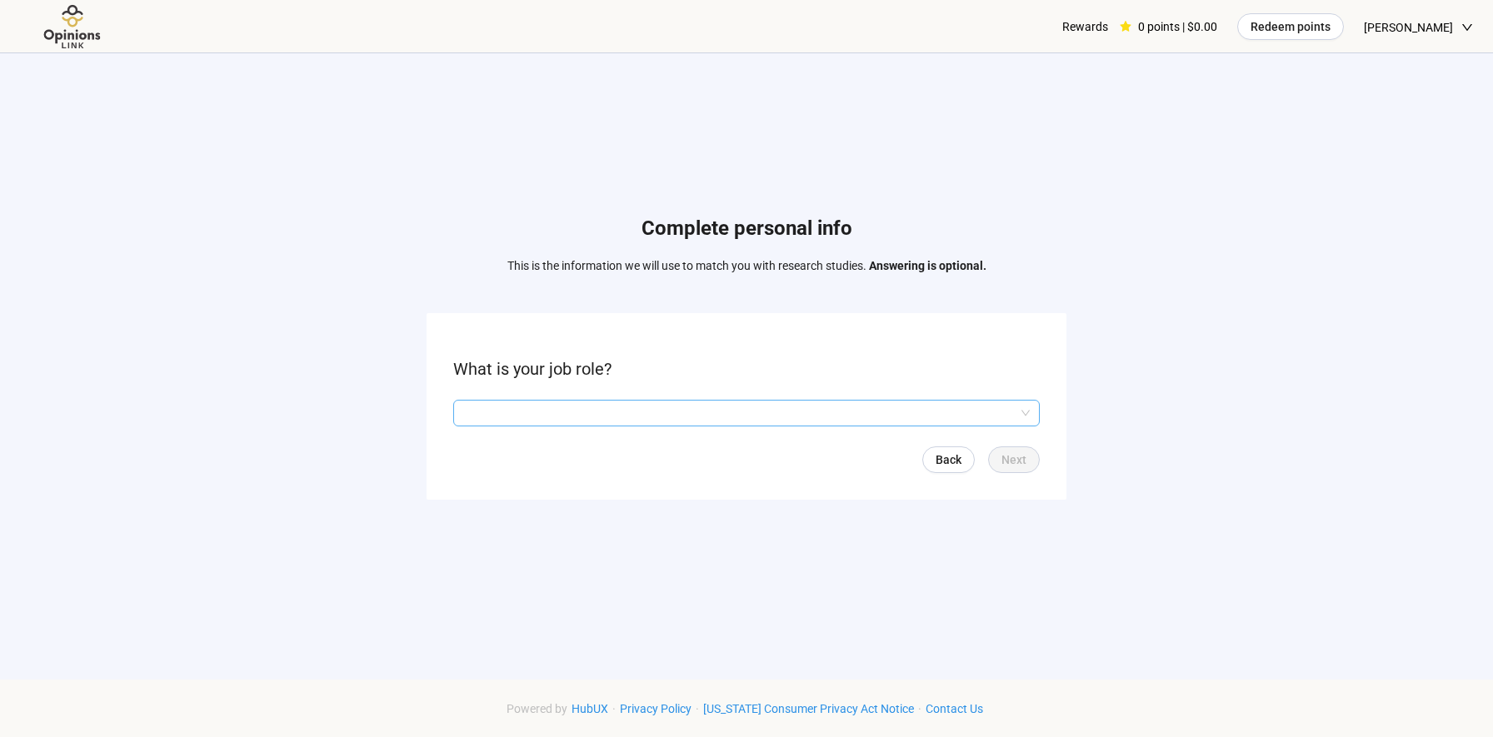
click at [728, 412] on input "search" at bounding box center [746, 413] width 567 height 25
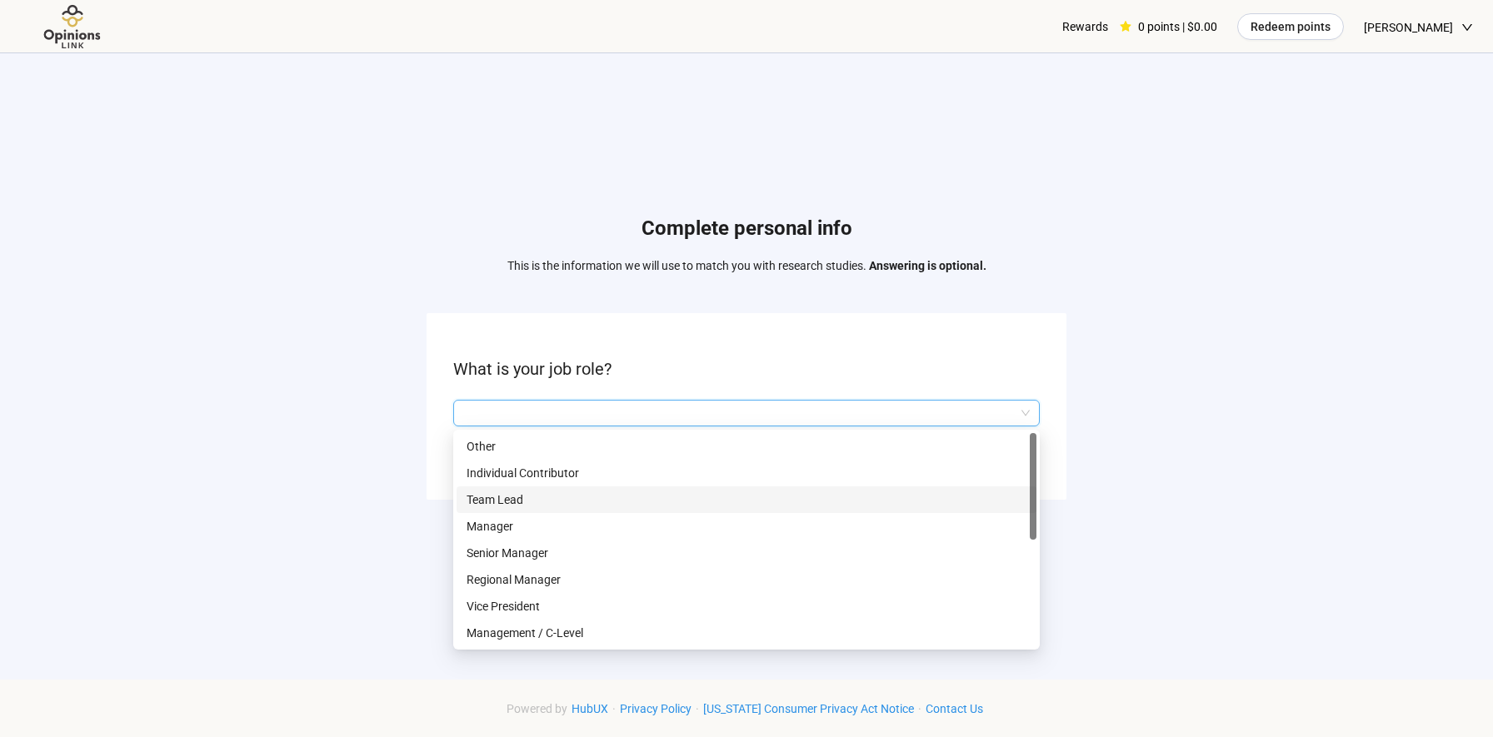
click at [705, 512] on div "Team Lead" at bounding box center [747, 500] width 580 height 27
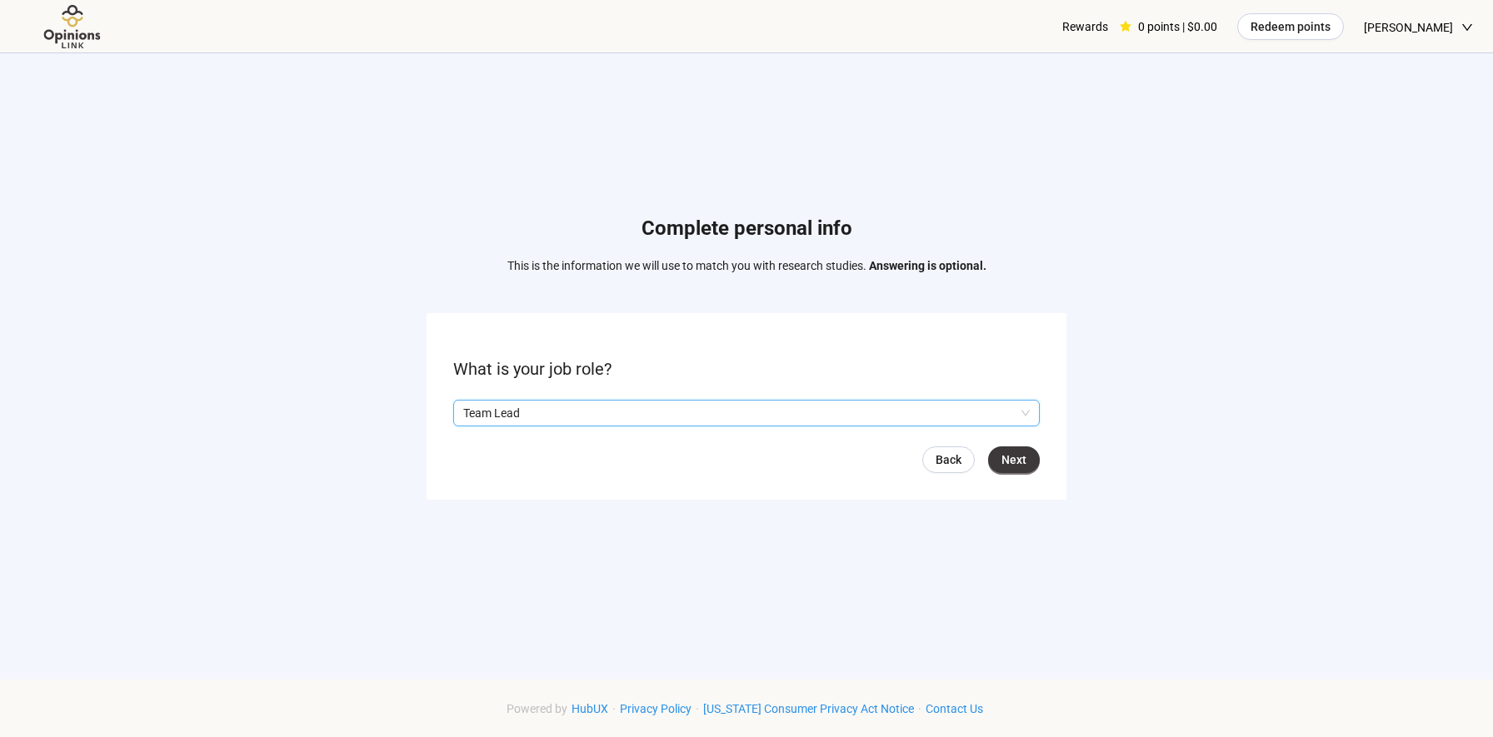
click at [672, 417] on p "Team Lead" at bounding box center [739, 413] width 552 height 25
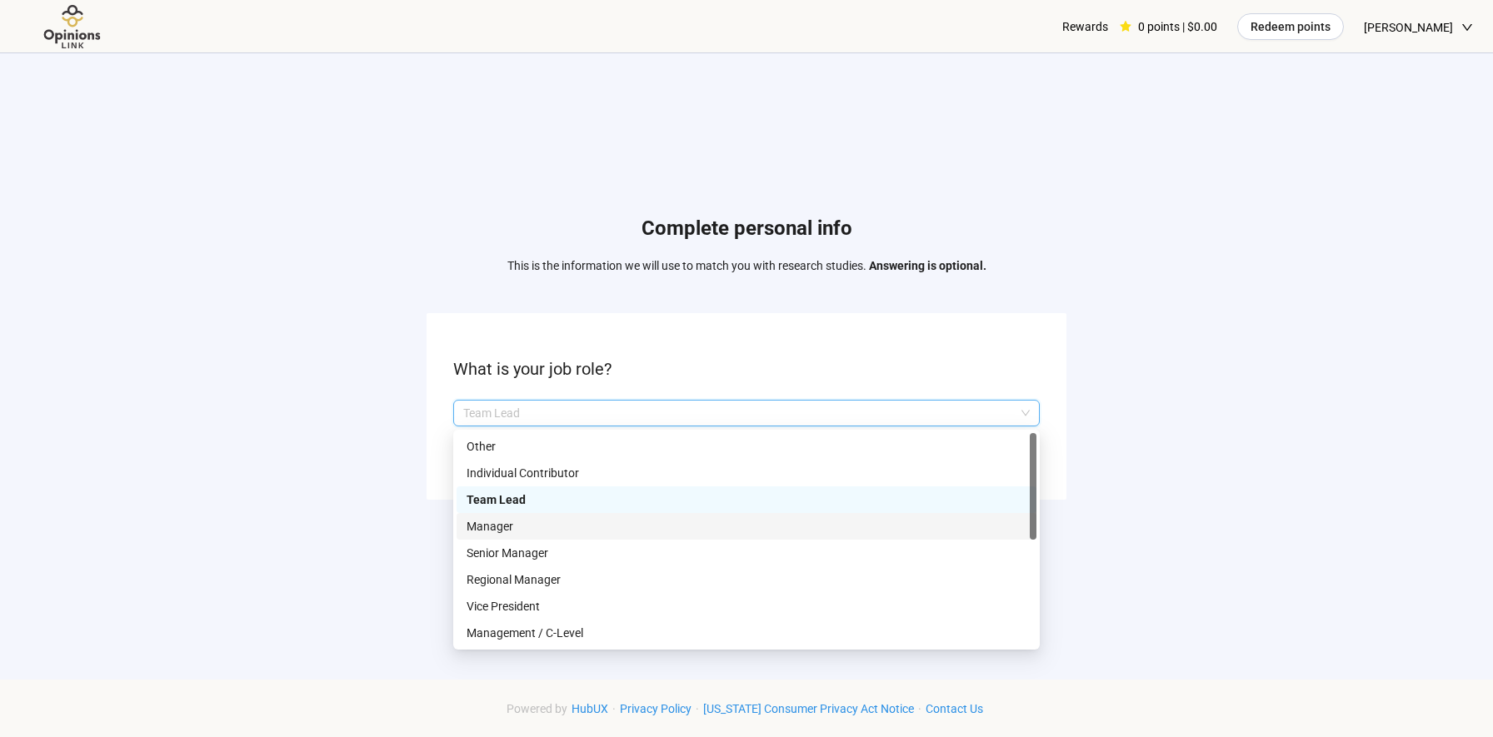
click at [518, 522] on p "Manager" at bounding box center [747, 526] width 560 height 18
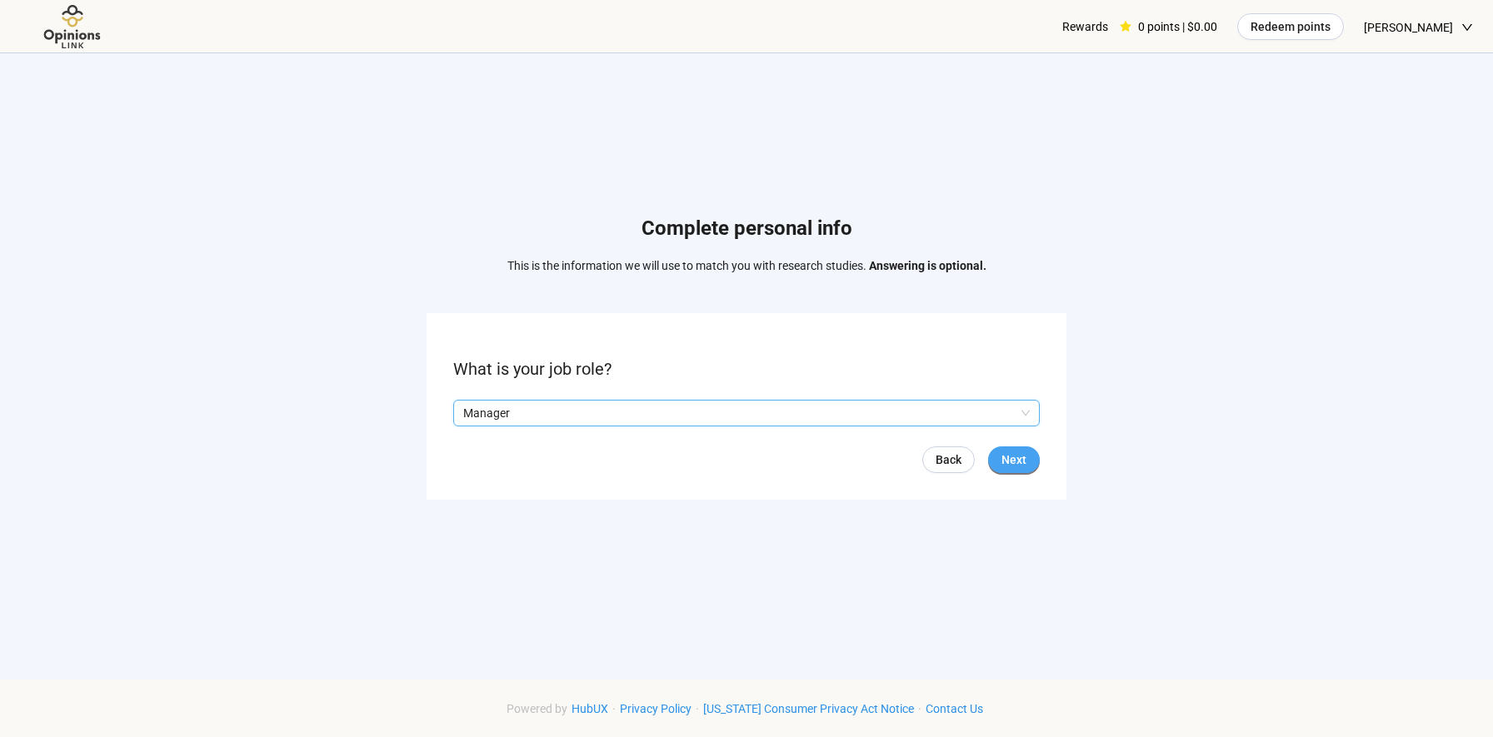
click at [1007, 454] on span "Next" at bounding box center [1013, 460] width 25 height 18
click at [829, 404] on input "search" at bounding box center [746, 413] width 567 height 25
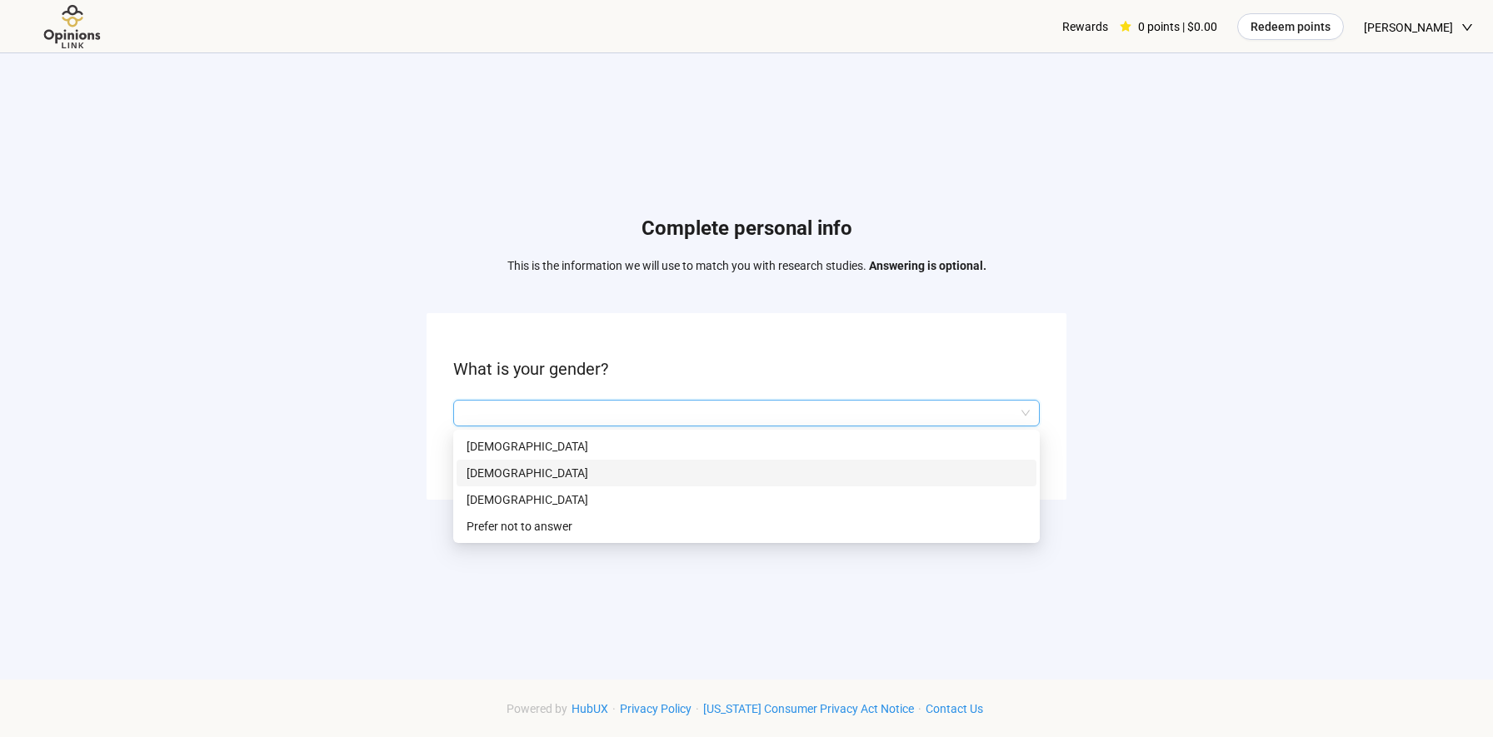
click at [540, 475] on p "[DEMOGRAPHIC_DATA]" at bounding box center [747, 473] width 560 height 18
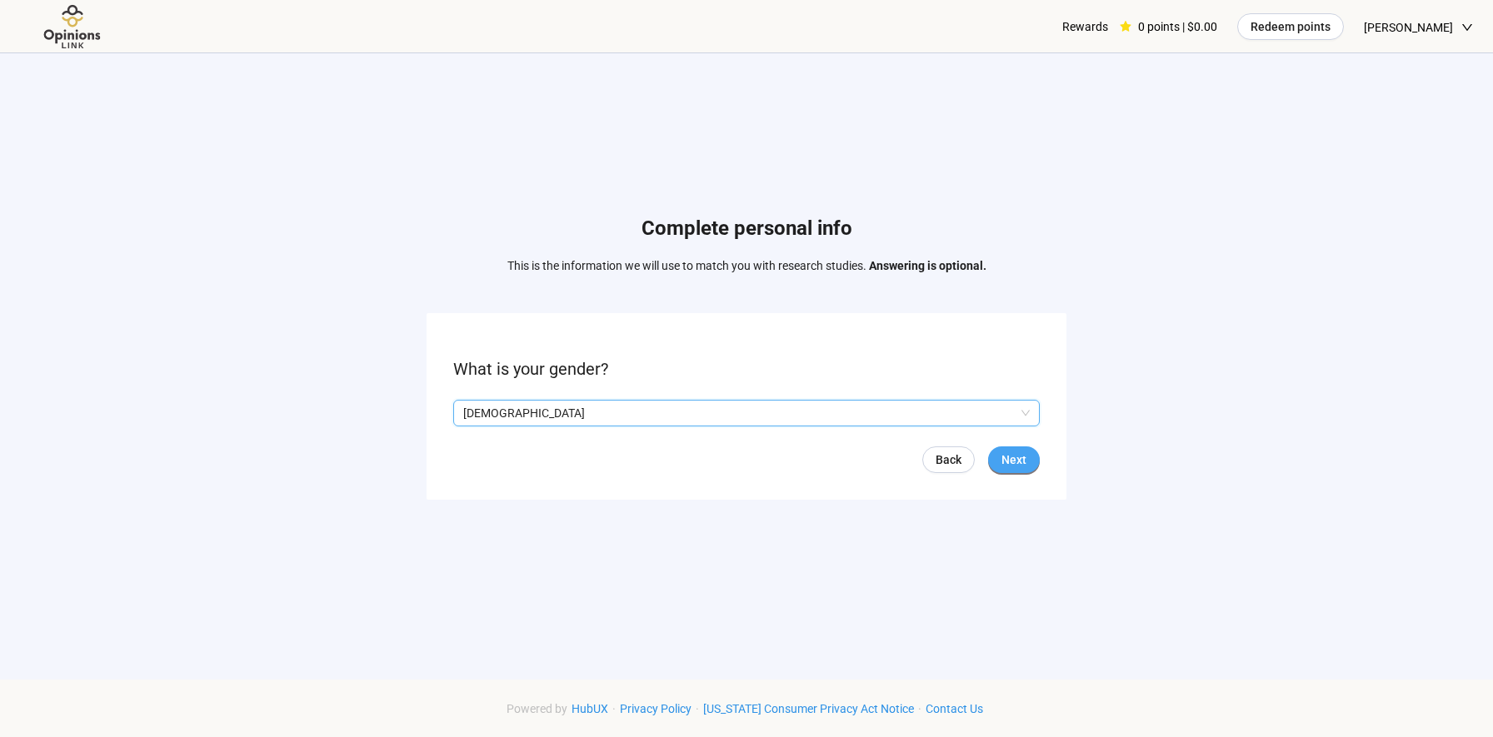
click at [1010, 459] on span "Next" at bounding box center [1013, 460] width 25 height 18
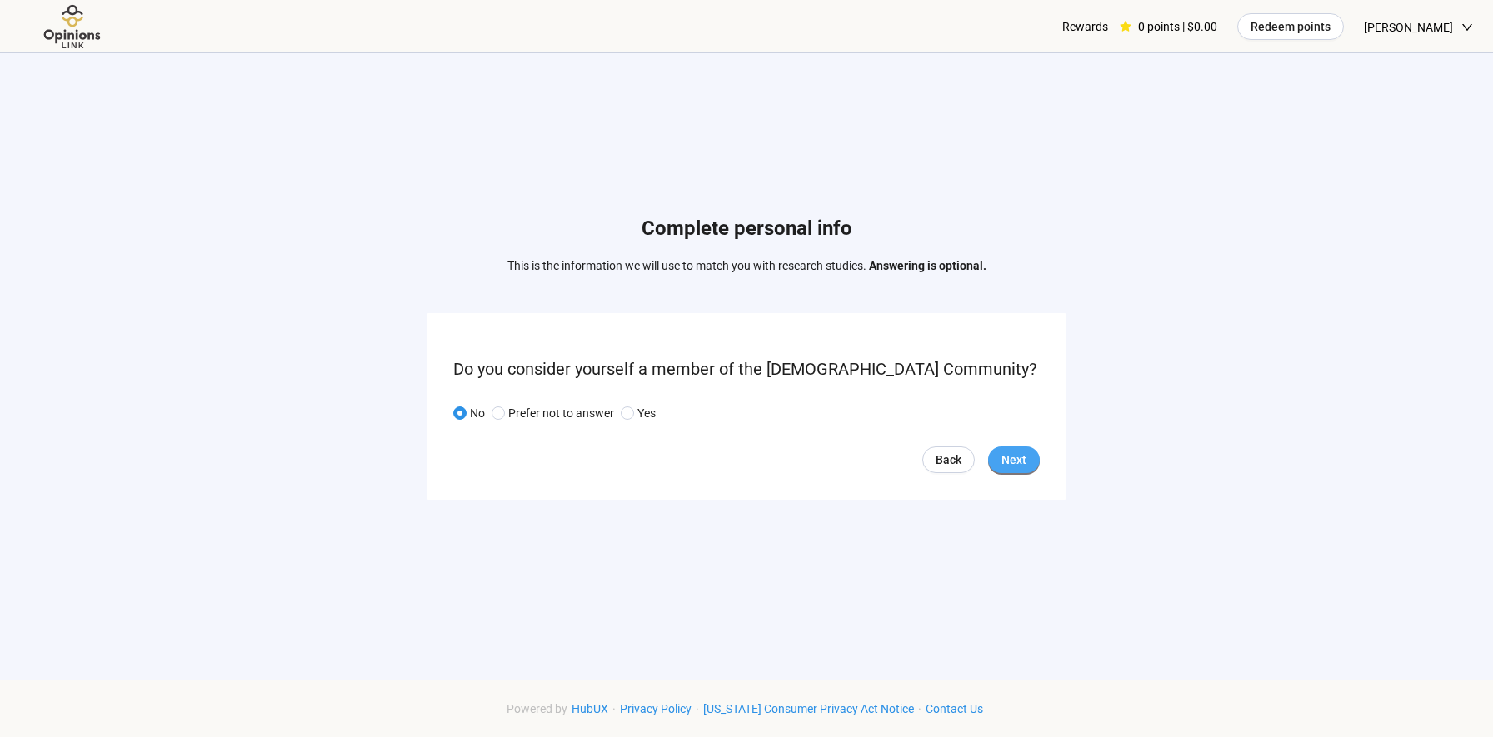
click at [1016, 452] on span "Next" at bounding box center [1013, 460] width 25 height 18
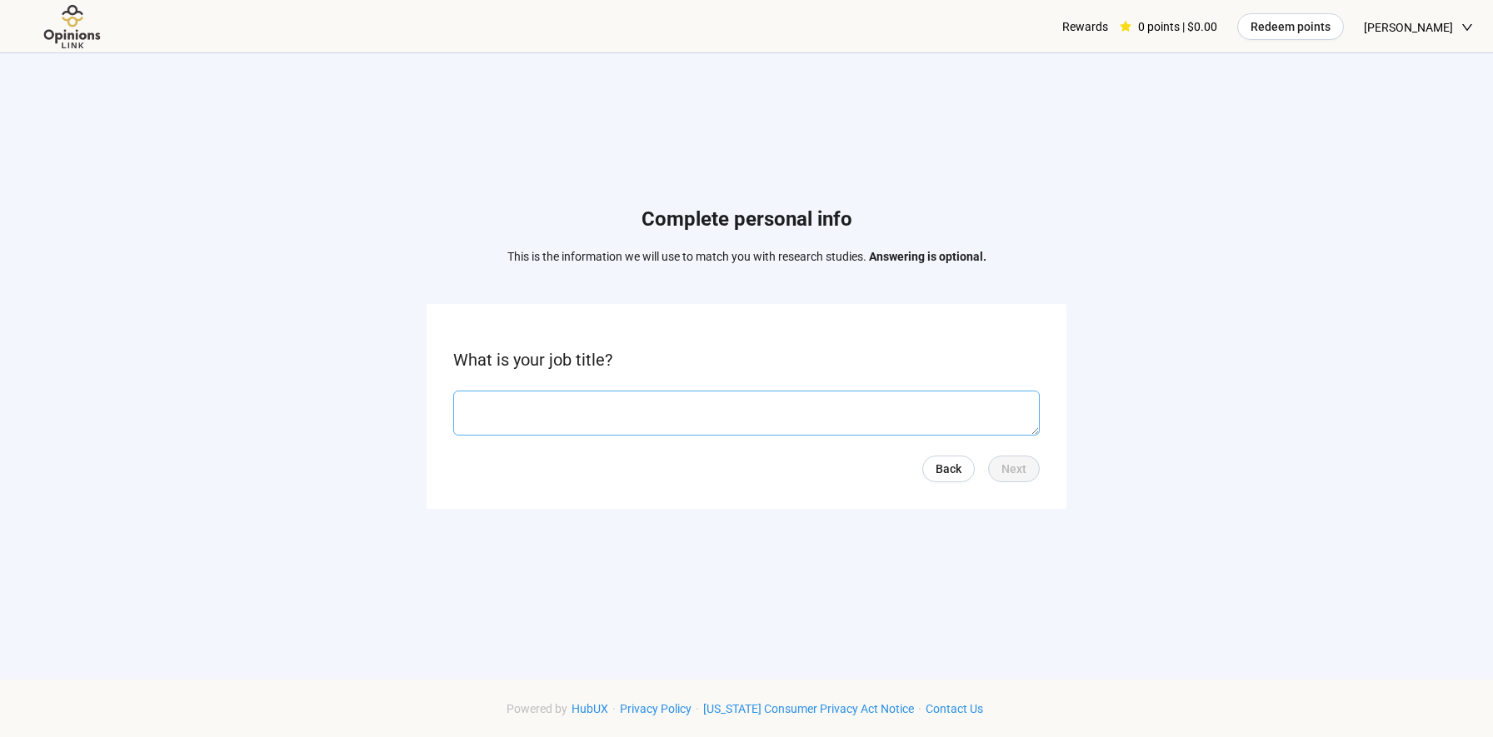
click at [711, 422] on textarea at bounding box center [746, 413] width 587 height 45
type textarea "*******"
click at [1024, 477] on span "Next" at bounding box center [1013, 469] width 25 height 18
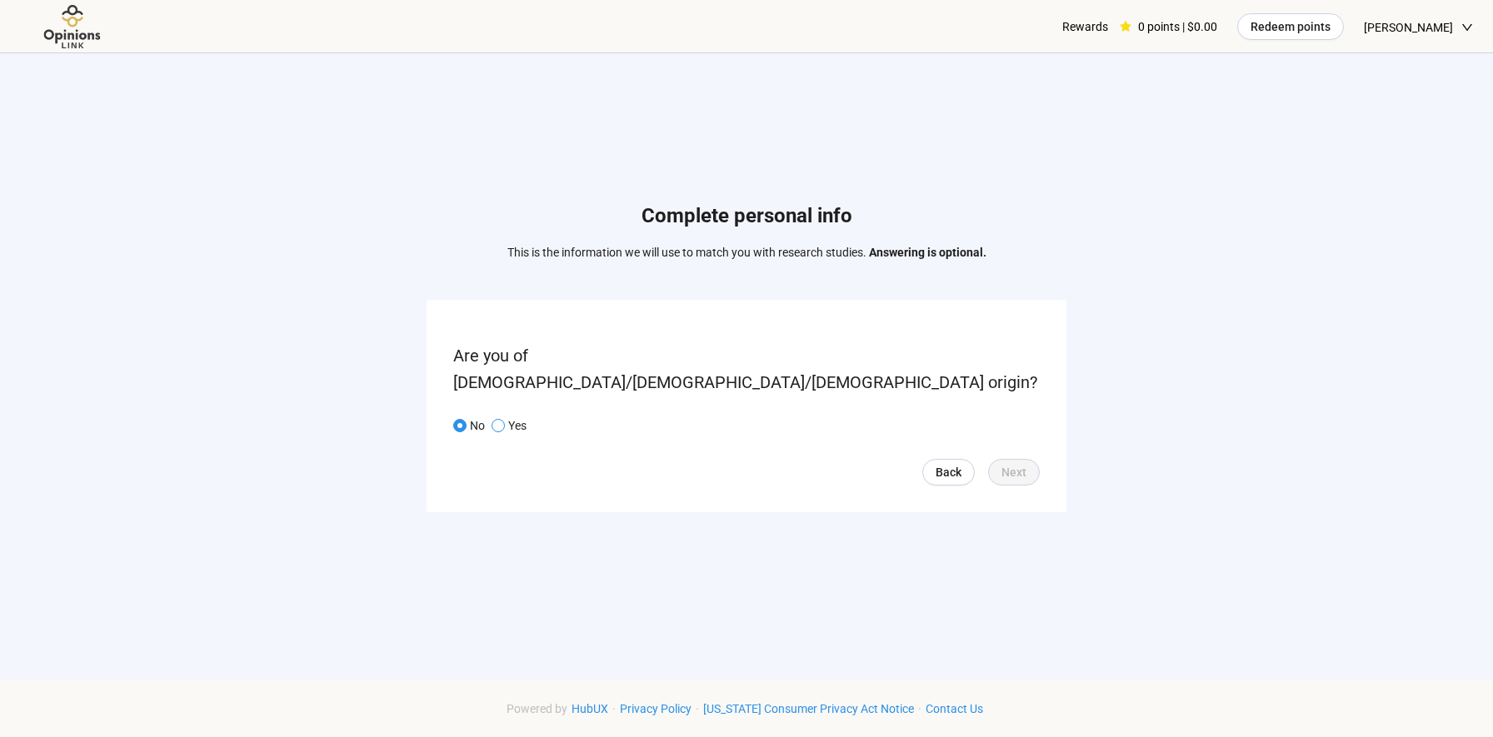
click at [494, 419] on span at bounding box center [498, 425] width 13 height 13
click at [466, 419] on span at bounding box center [459, 425] width 13 height 13
click at [944, 473] on form "Are you of [DEMOGRAPHIC_DATA]/[DEMOGRAPHIC_DATA]/[DEMOGRAPHIC_DATA] origin? No …" at bounding box center [747, 406] width 640 height 212
click at [941, 464] on span "Back" at bounding box center [949, 472] width 26 height 18
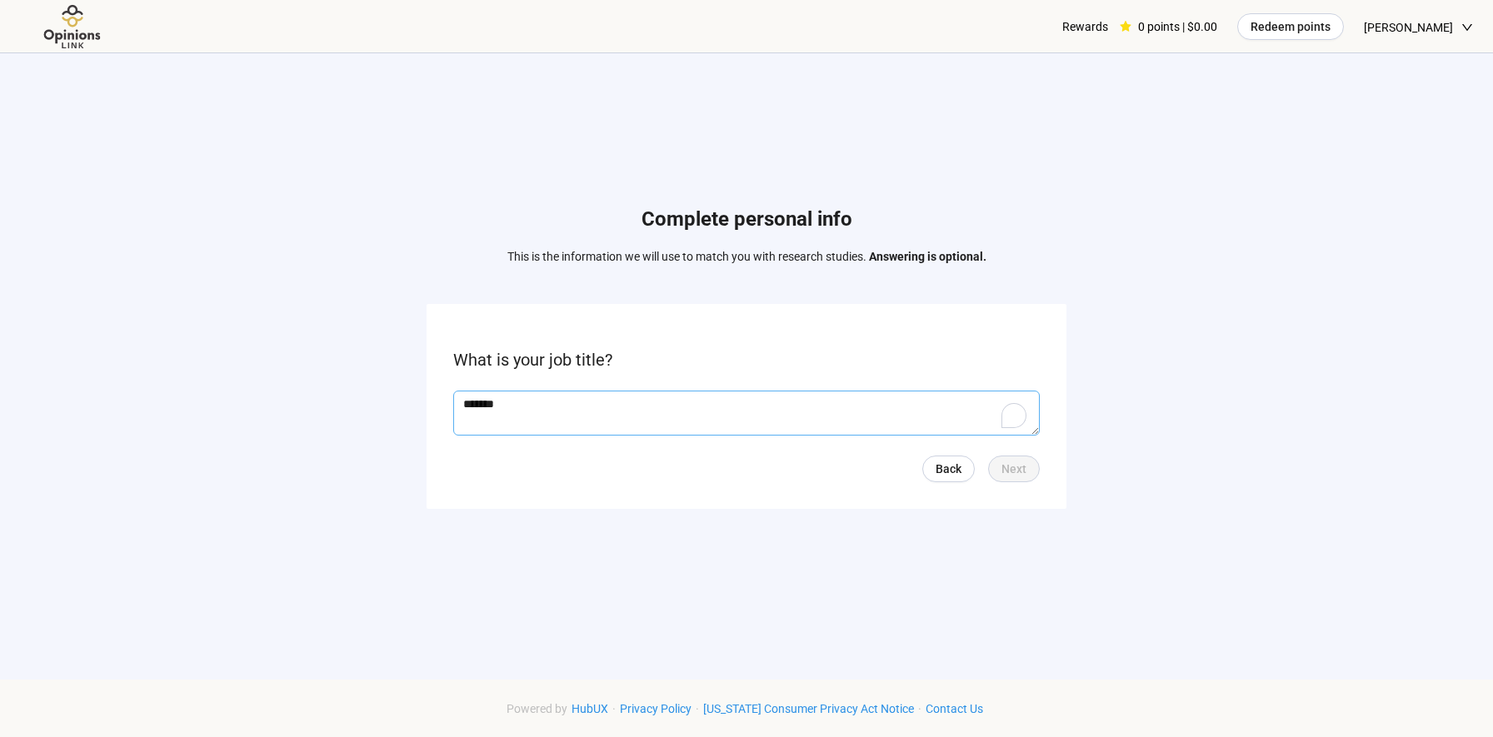
click at [746, 417] on textarea "*******" at bounding box center [746, 413] width 587 height 45
type textarea "*******"
click at [1028, 466] on button "Next" at bounding box center [1014, 469] width 52 height 27
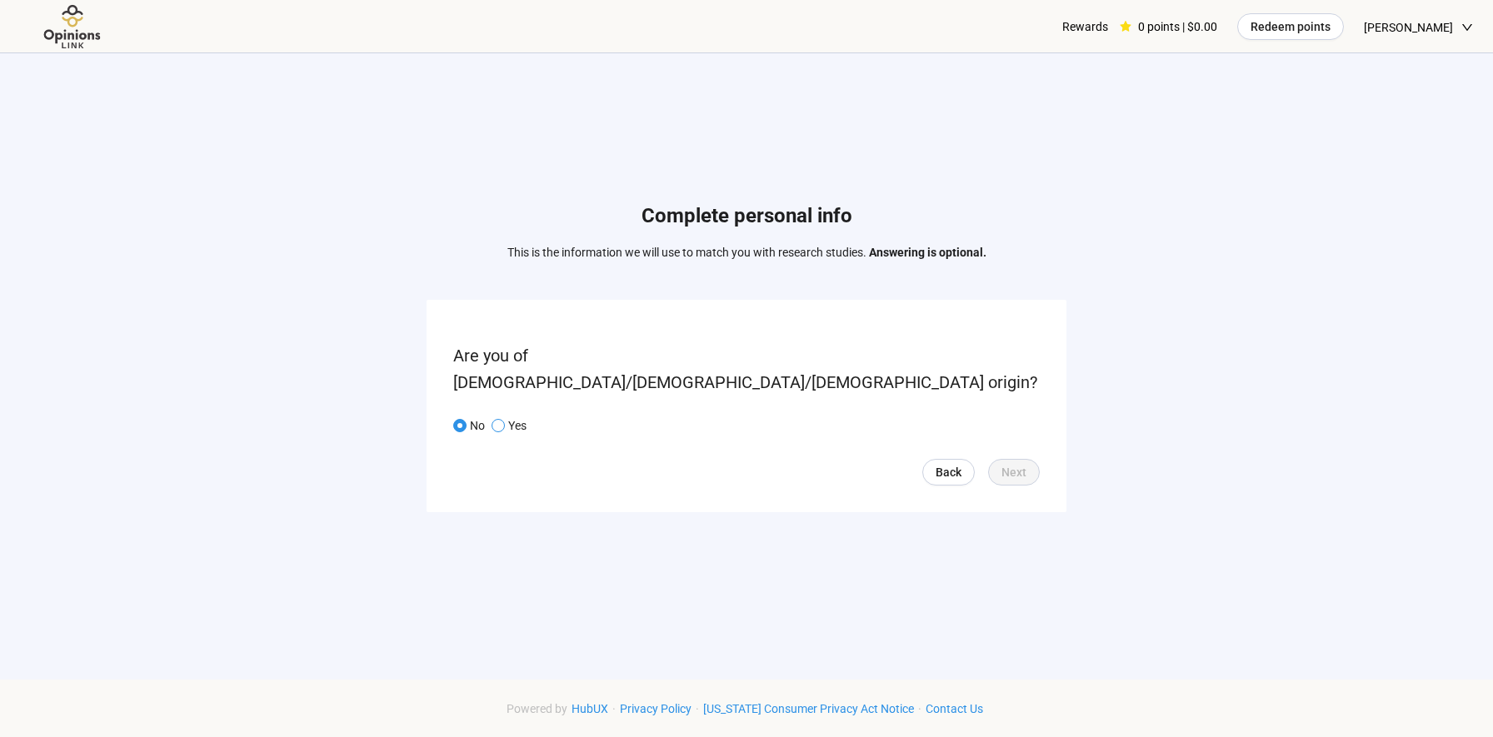
click at [494, 419] on span at bounding box center [498, 425] width 13 height 13
click at [1014, 463] on span "Next" at bounding box center [1013, 472] width 25 height 18
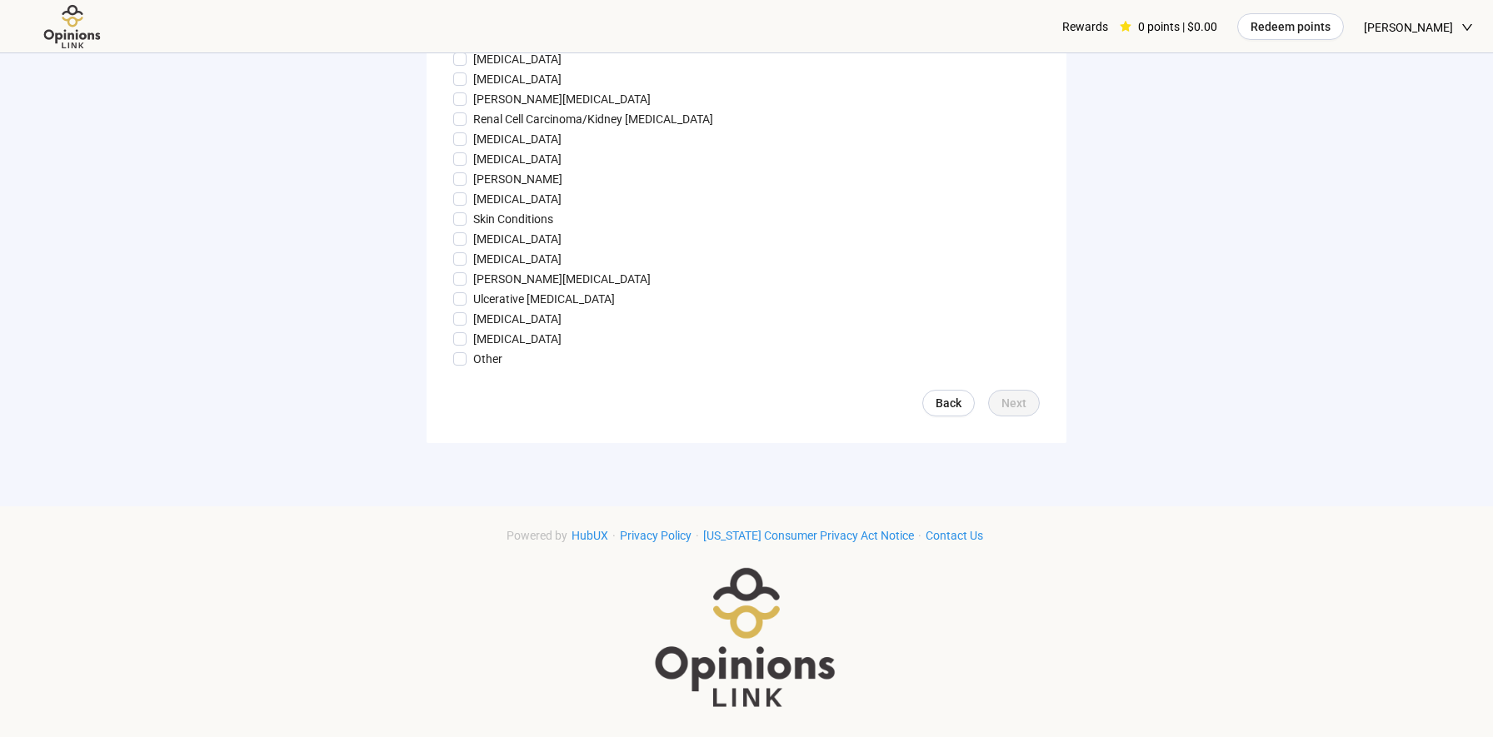
scroll to position [1810, 0]
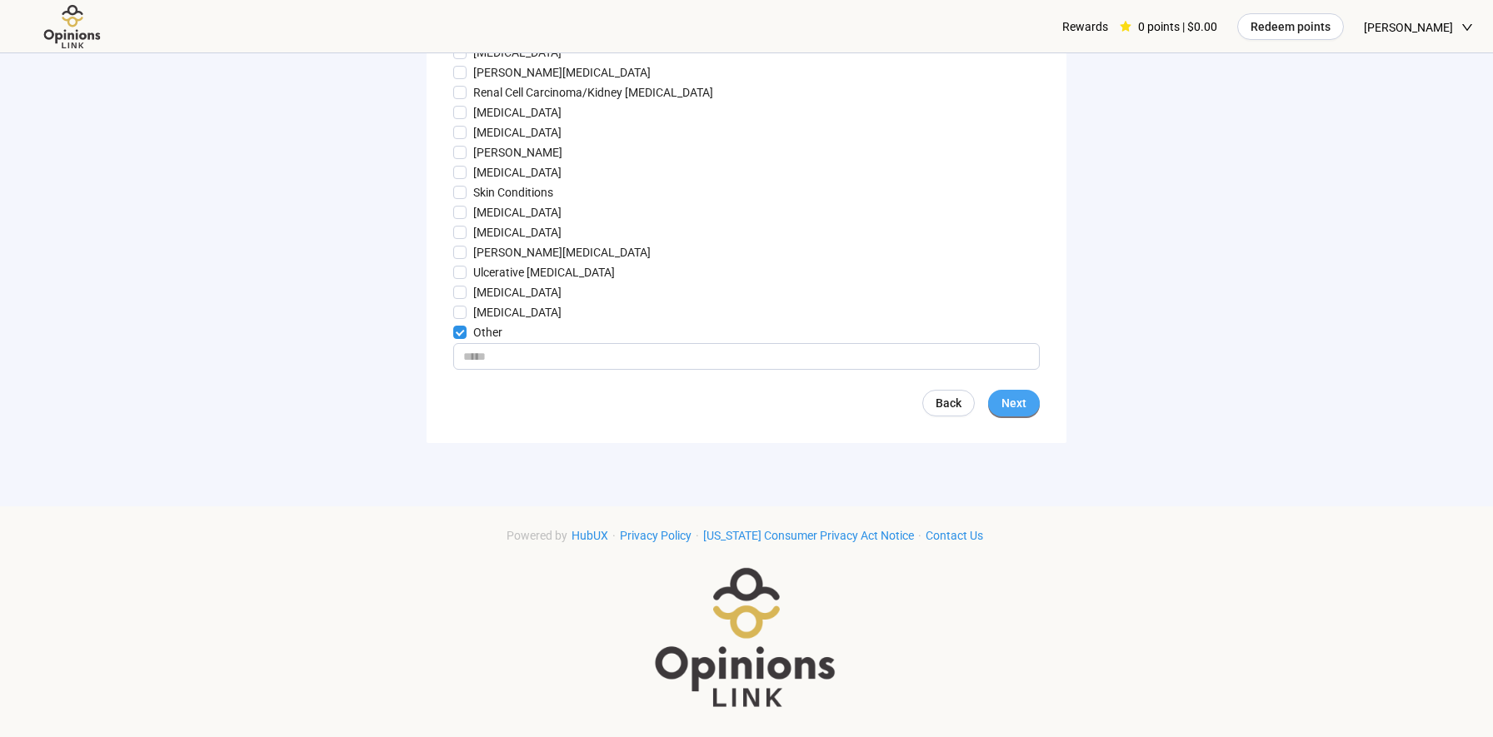
click at [1028, 417] on button "Next" at bounding box center [1014, 403] width 52 height 27
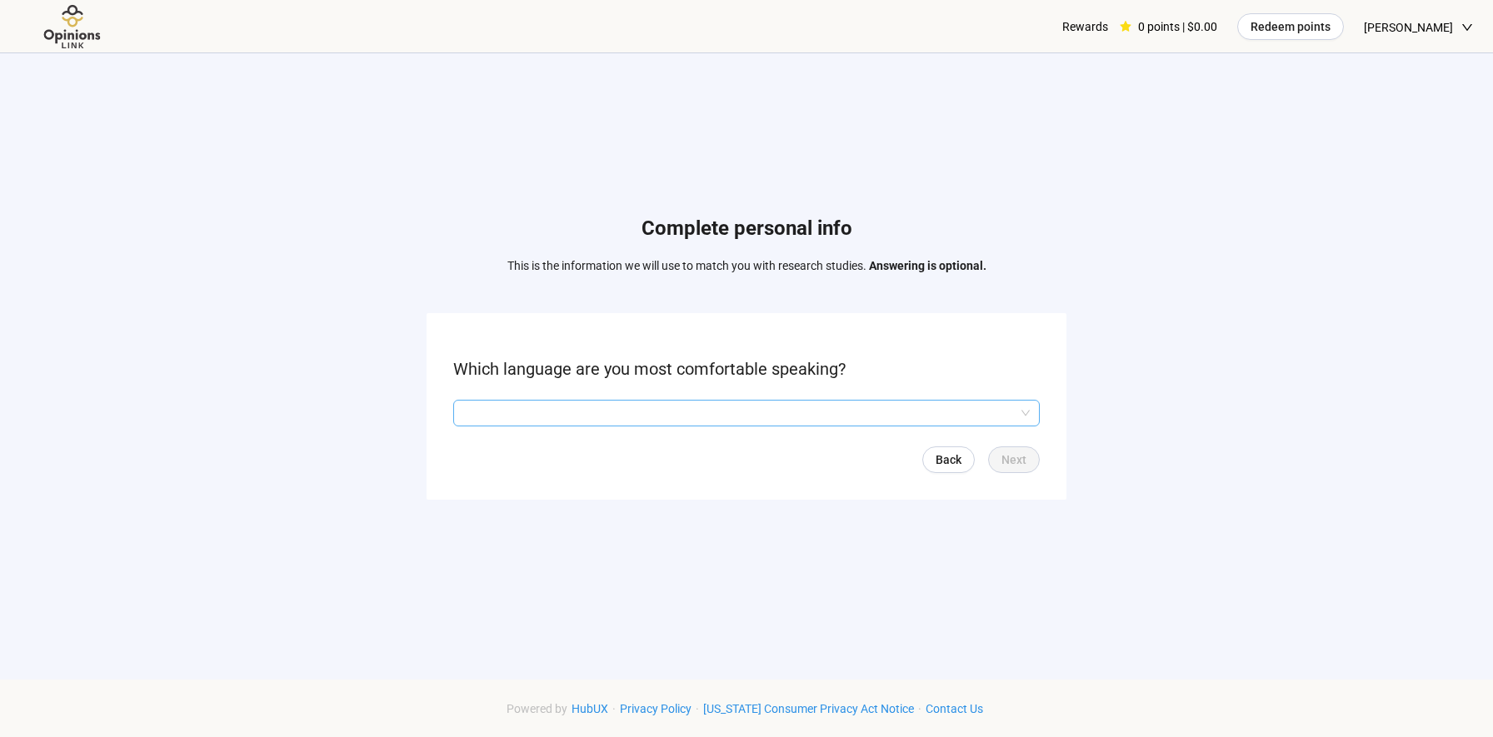
click at [835, 414] on input "search" at bounding box center [746, 413] width 567 height 25
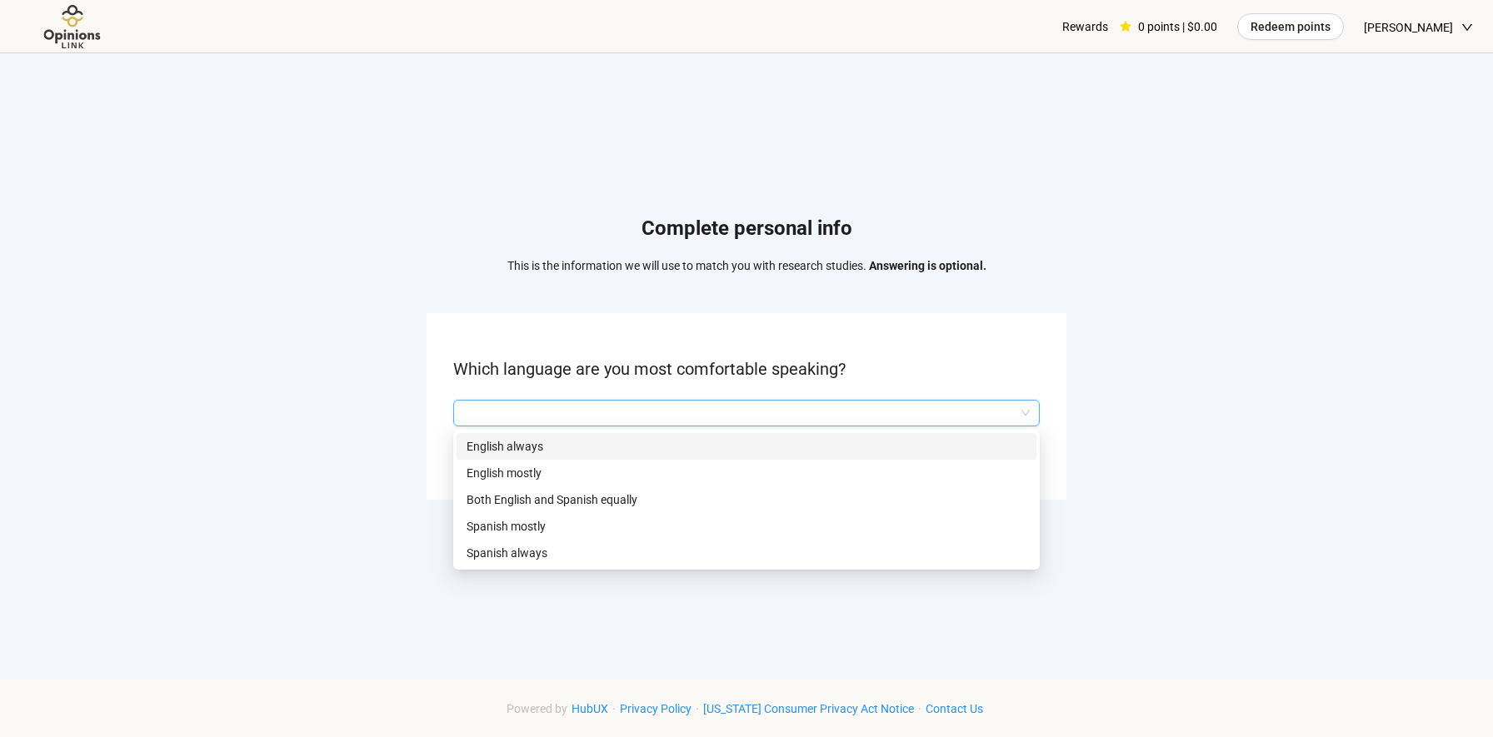
click at [739, 446] on p "English always" at bounding box center [747, 446] width 560 height 18
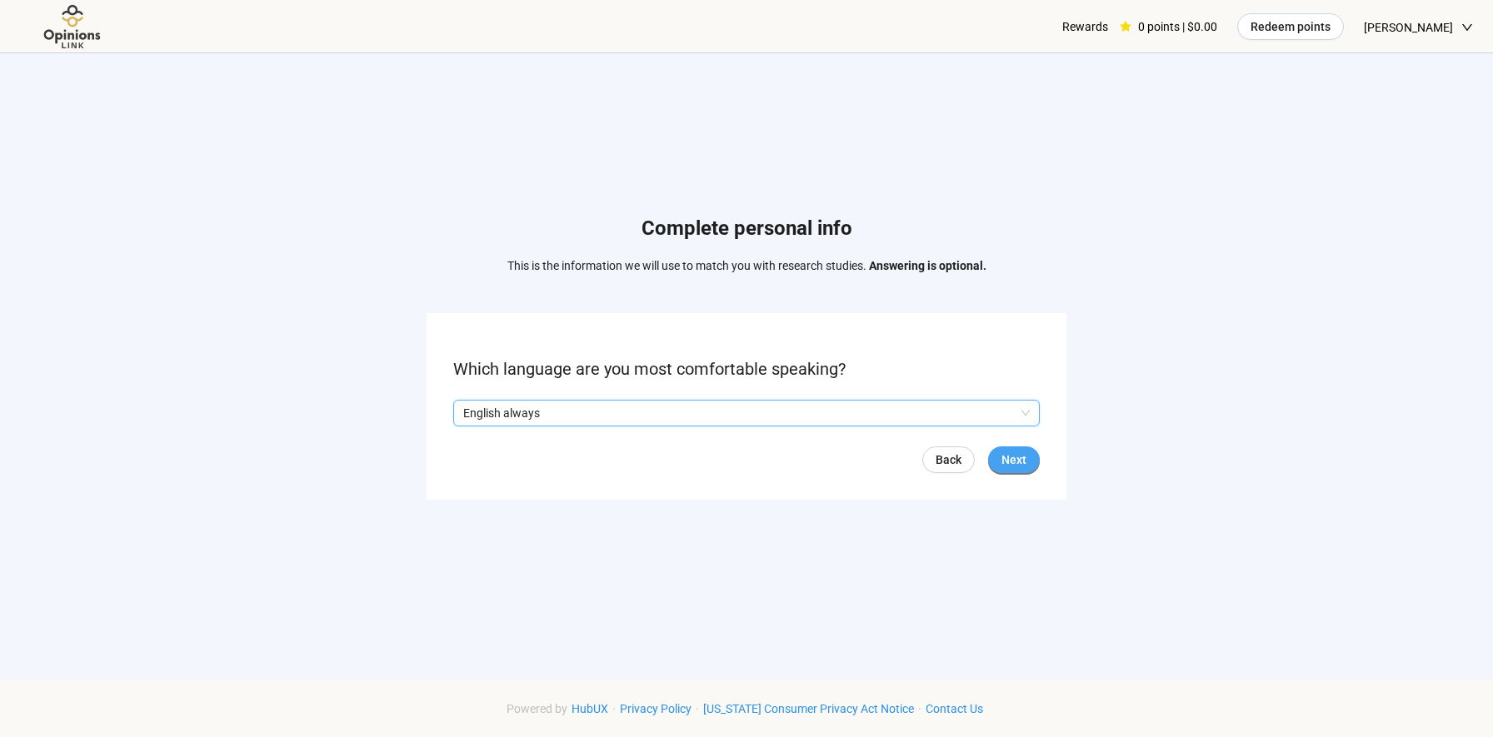
click at [1023, 457] on span "Next" at bounding box center [1013, 460] width 25 height 18
click at [1021, 456] on span "Next" at bounding box center [1013, 460] width 25 height 18
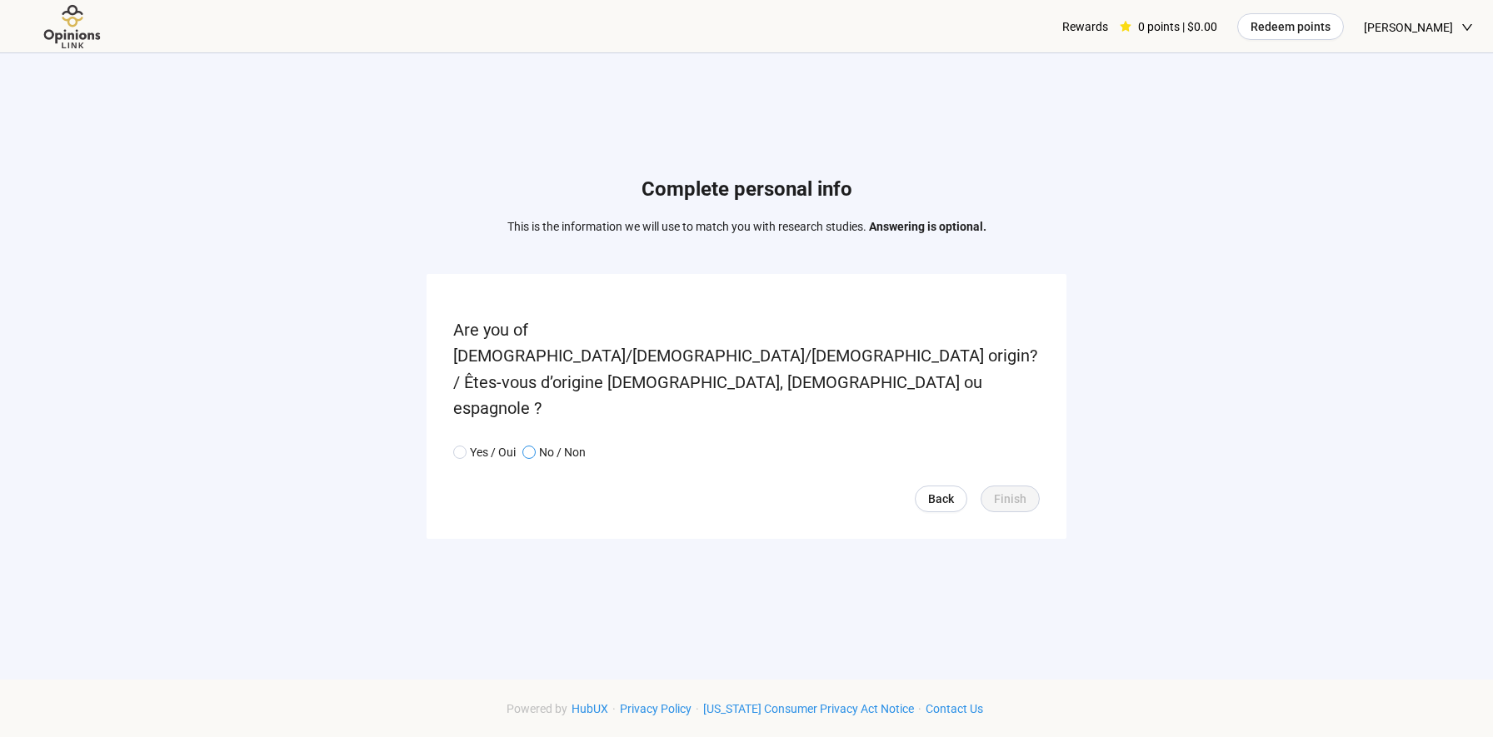
click at [535, 446] on span at bounding box center [528, 452] width 13 height 13
click at [1012, 490] on span "Finish" at bounding box center [1010, 499] width 32 height 18
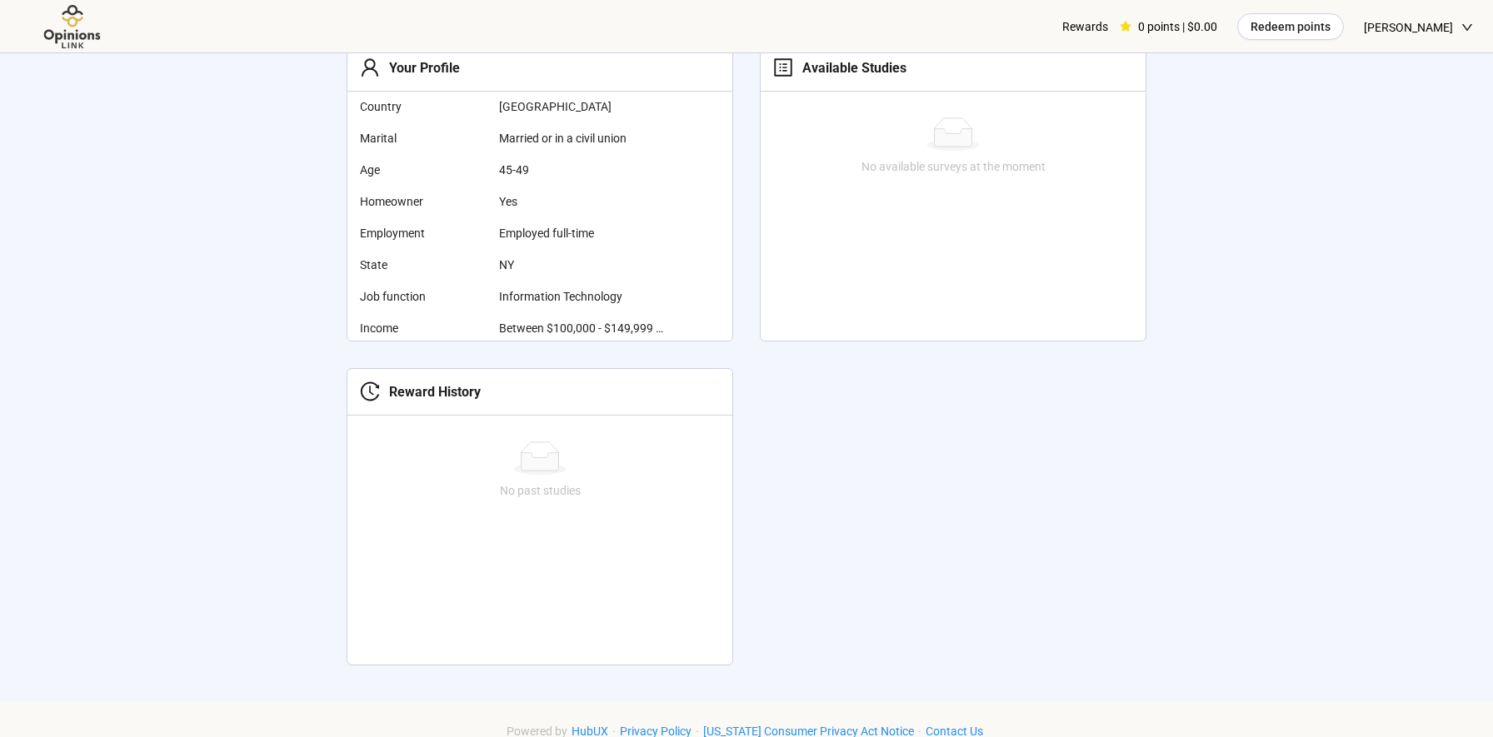
scroll to position [552, 0]
